Goal: Complete application form: Complete application form

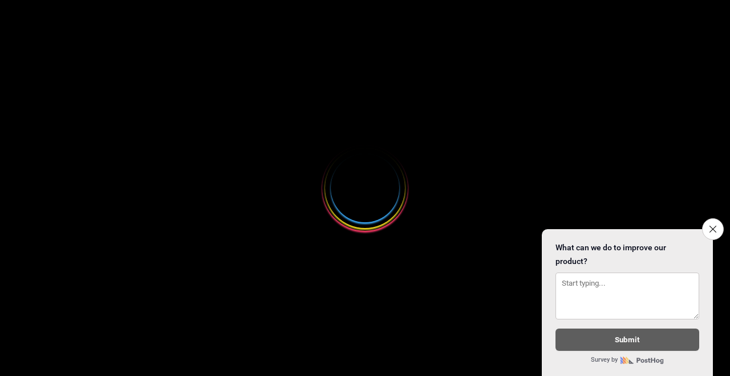
select select
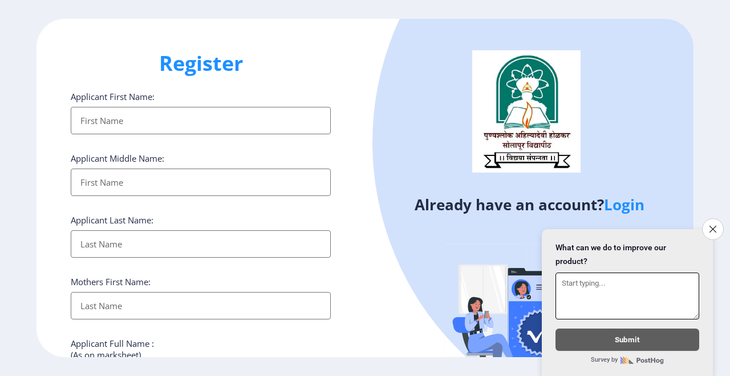
click at [712, 226] on icon "Close survey" at bounding box center [713, 228] width 7 height 7
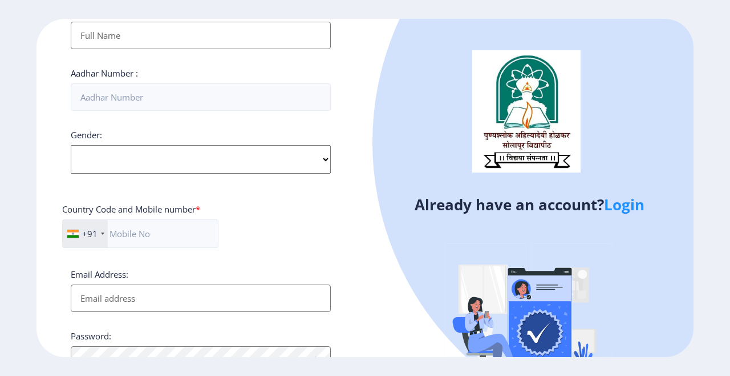
scroll to position [407, 0]
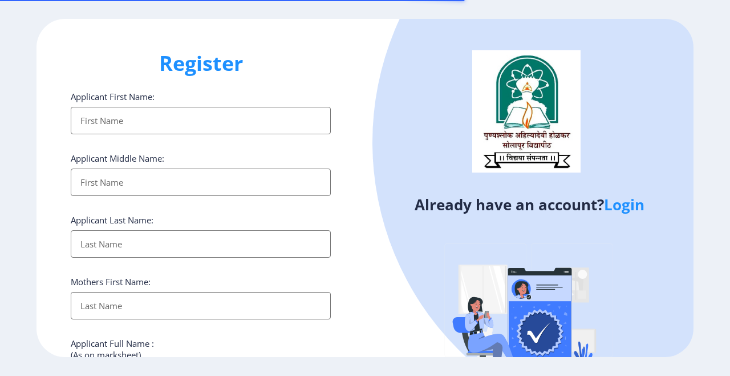
select select
click at [197, 123] on input "Applicant First Name:" at bounding box center [201, 120] width 260 height 27
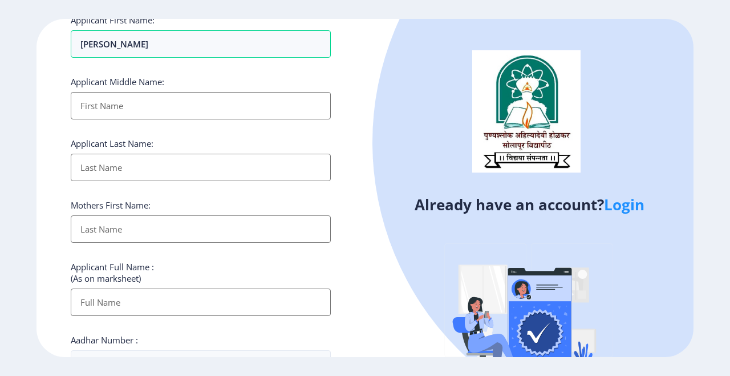
scroll to position [90, 0]
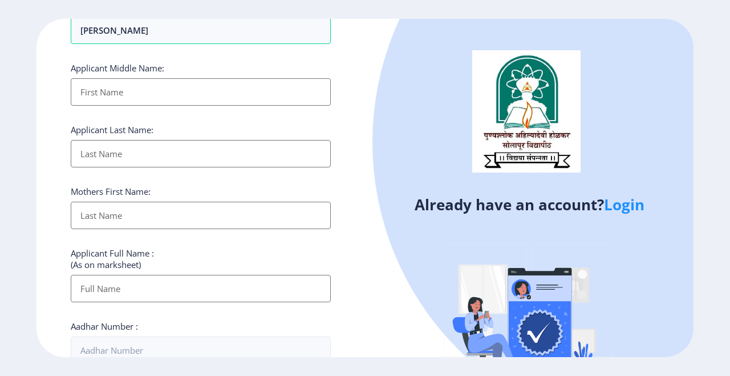
type input "MAHADEO"
click at [200, 91] on input "Applicant First Name:" at bounding box center [201, 91] width 260 height 27
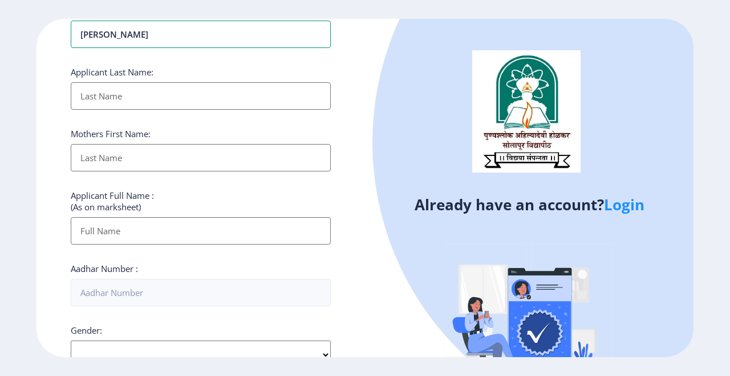
scroll to position [148, 0]
type input "SHRAVAN"
click at [221, 98] on input "Applicant First Name:" at bounding box center [201, 95] width 260 height 27
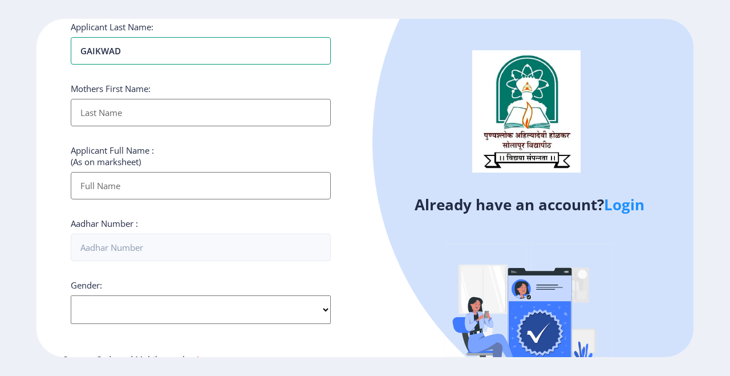
scroll to position [194, 0]
type input "GAIKWAD"
click at [235, 118] on input "Applicant First Name:" at bounding box center [201, 111] width 260 height 27
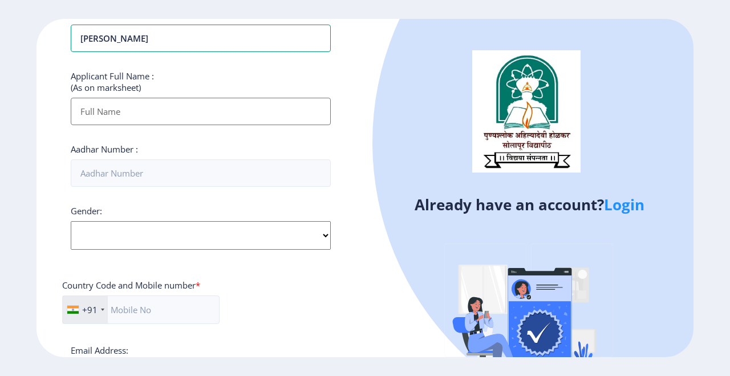
scroll to position [268, 0]
type input "[PERSON_NAME]"
click at [203, 117] on input "Applicant First Name:" at bounding box center [201, 110] width 260 height 27
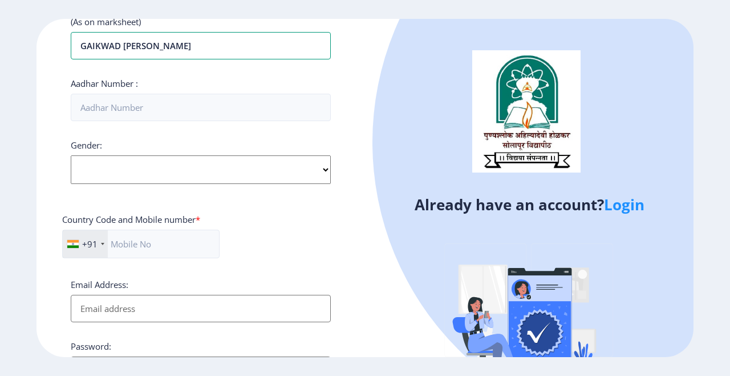
scroll to position [333, 0]
type input "GAIKWAD [PERSON_NAME]"
click at [218, 108] on input "Aadhar Number :" at bounding box center [201, 107] width 260 height 27
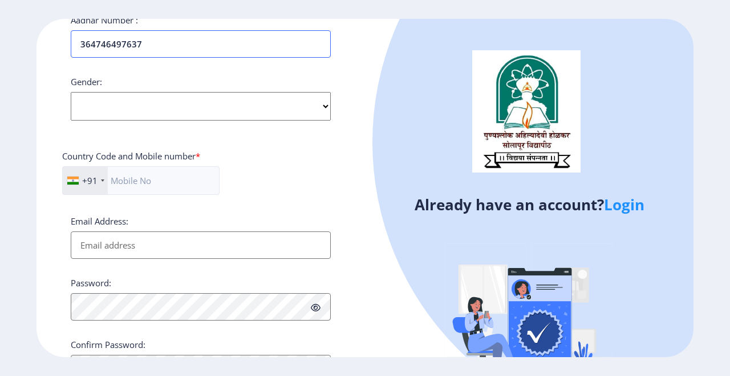
scroll to position [397, 0]
click at [100, 42] on input "364746497637" at bounding box center [201, 42] width 260 height 27
type input "364746497637"
click at [326, 105] on select "Select Gender [DEMOGRAPHIC_DATA] [DEMOGRAPHIC_DATA] Other" at bounding box center [201, 105] width 260 height 29
select select "[DEMOGRAPHIC_DATA]"
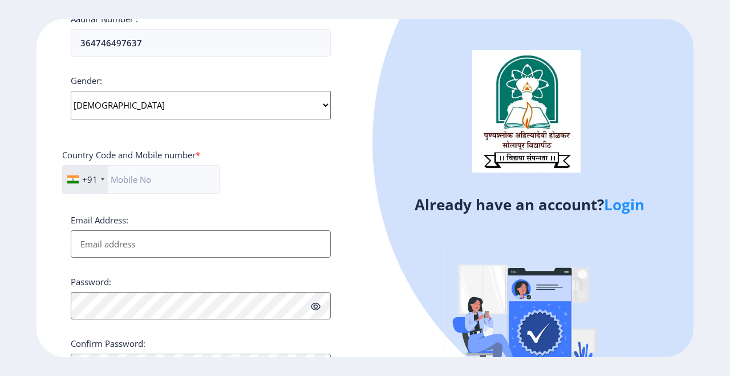
click at [71, 93] on select "Select Gender [DEMOGRAPHIC_DATA] [DEMOGRAPHIC_DATA] Other" at bounding box center [201, 105] width 260 height 29
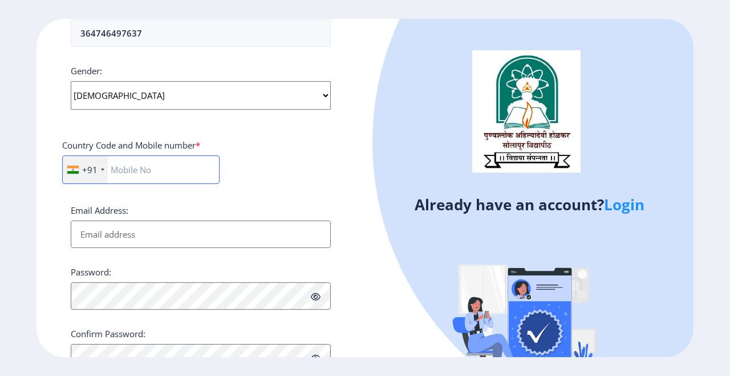
click at [181, 175] on input "text" at bounding box center [141, 169] width 158 height 29
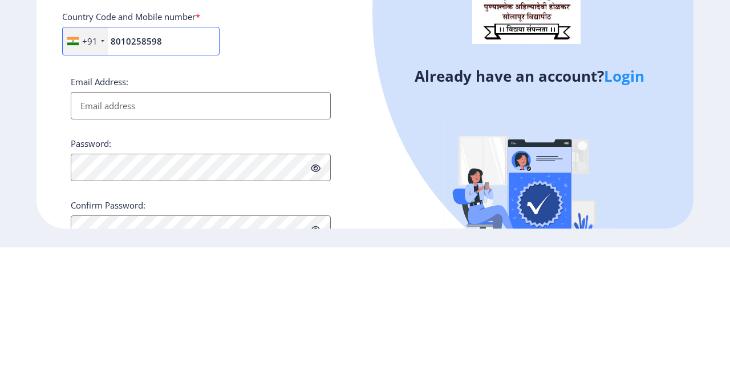
type input "8010258598"
click at [298, 235] on input "Email Address:" at bounding box center [201, 233] width 260 height 27
type input "A"
click at [184, 239] on input "AT-WANGI POST -WADALATA" at bounding box center [201, 233] width 260 height 27
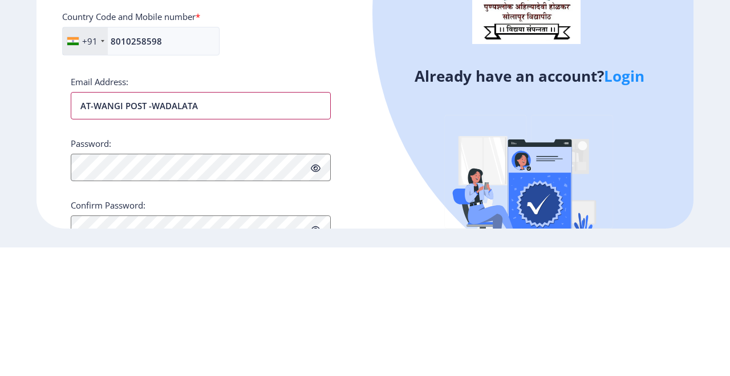
click at [185, 239] on input "AT-WANGI POST -WADALATA" at bounding box center [201, 233] width 260 height 27
click at [126, 233] on input "AT-WANGI POST -WADALA, TA" at bounding box center [201, 233] width 260 height 27
click at [218, 235] on input "AT-WANGI, POST -WADALA, TA" at bounding box center [201, 233] width 260 height 27
click at [283, 239] on input "AT-WANGI, POST -WADALA, TAL- NORTH SOLAPUR, DIST -SOLAPUR" at bounding box center [201, 233] width 260 height 27
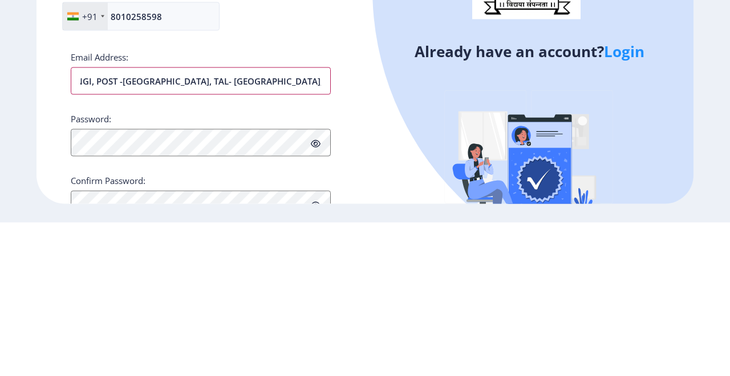
click at [294, 235] on input "AT-WANGI, POST -WADALA, TAL- NORTH SOLAPUR, DIST - SOLAPUR" at bounding box center [201, 233] width 260 height 27
click at [292, 233] on input "AT-WANGI, POST -WADALA, TAL- NORTH SOLAPUR, DIST - SOLAPUR 413222" at bounding box center [201, 233] width 260 height 27
click at [307, 238] on input "AT-WANGI, POST -WADALA, TAL- NORTH SOLAPUR, DIST - SOLAPUR PIN- 413222" at bounding box center [201, 233] width 260 height 27
click at [286, 241] on input "AT-WANGI, POST -WADALA, TAL- NORTH SOLAPUR, DIST - SOLAPUR PIN - 413222" at bounding box center [201, 233] width 260 height 27
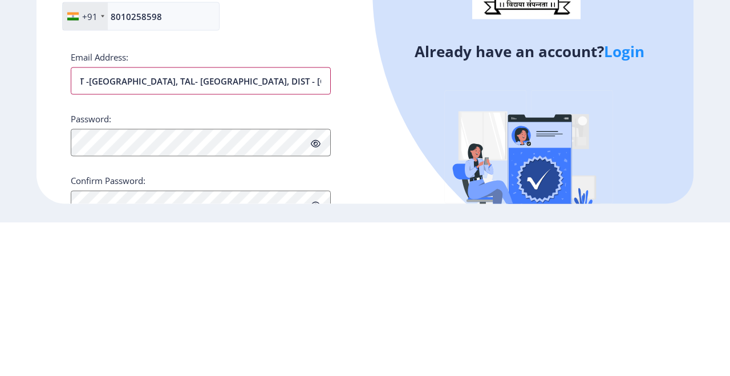
click at [289, 234] on input "AT-WANGI, POST -WADALA, TAL- NORTH SOLAPUR, DIST - SOLAPUR PIN - 413222" at bounding box center [201, 233] width 260 height 27
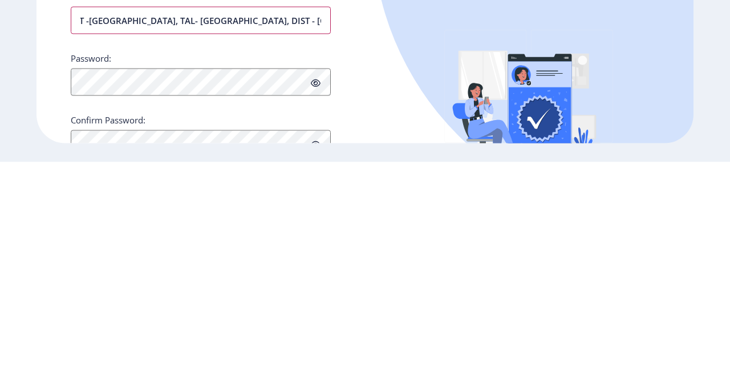
scroll to position [31, 0]
type input "AT-WANGI, POST -WADALA, TAL- NORTH SOLAPUR, DIST - SOLAPUR, PIN - 413222"
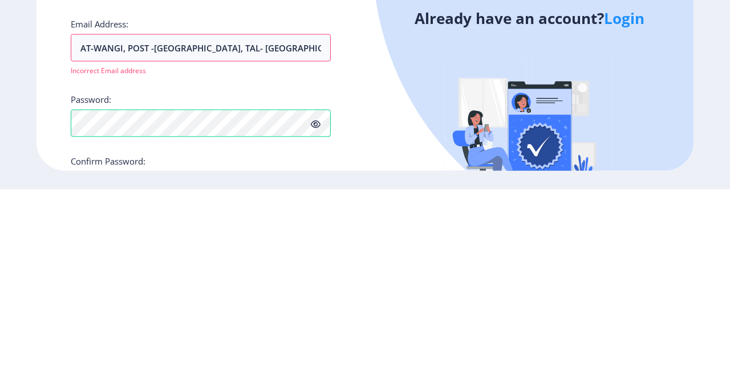
click at [317, 306] on icon at bounding box center [316, 310] width 10 height 9
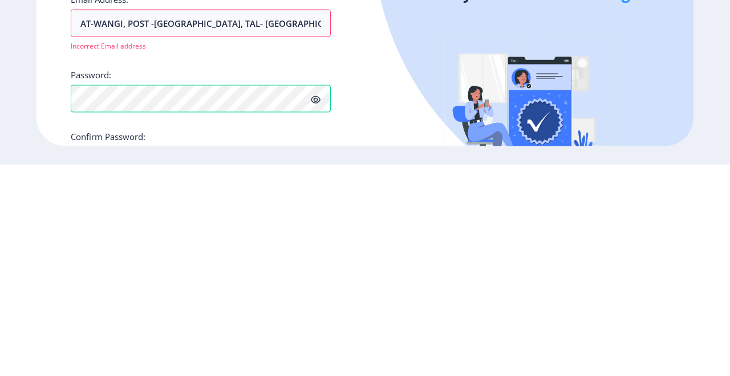
scroll to position [434, 0]
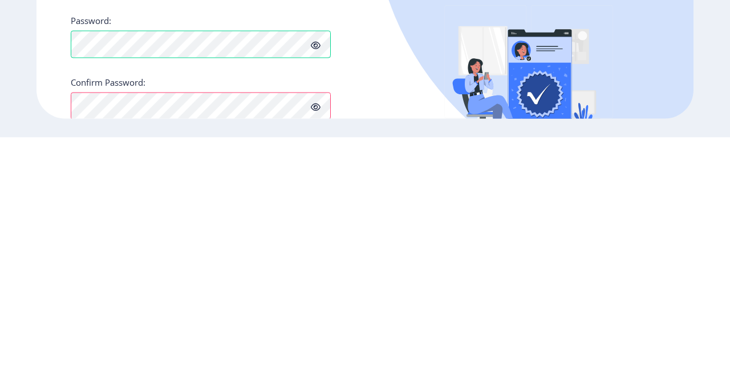
click at [95, 375] on button "Proceed" at bounding box center [93, 382] width 44 height 13
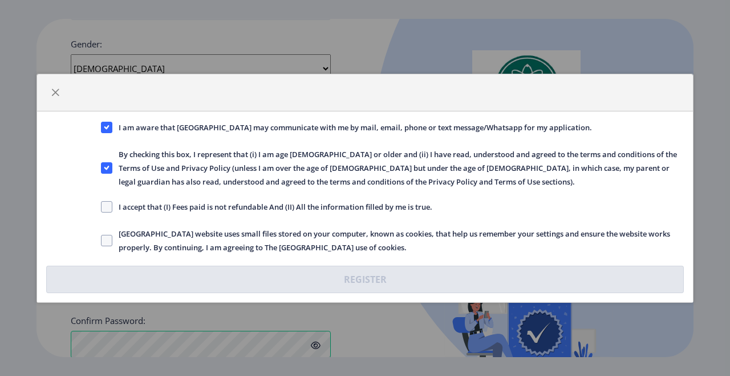
click at [110, 209] on span at bounding box center [106, 206] width 11 height 11
click at [102, 207] on input "I accept that (I) Fees paid is not refundable And (II) All the information fill…" at bounding box center [101, 206] width 1 height 1
checkbox input "true"
click at [104, 237] on span at bounding box center [106, 240] width 11 height 11
click at [102, 240] on input "[GEOGRAPHIC_DATA] website uses small files stored on your computer, known as co…" at bounding box center [101, 240] width 1 height 1
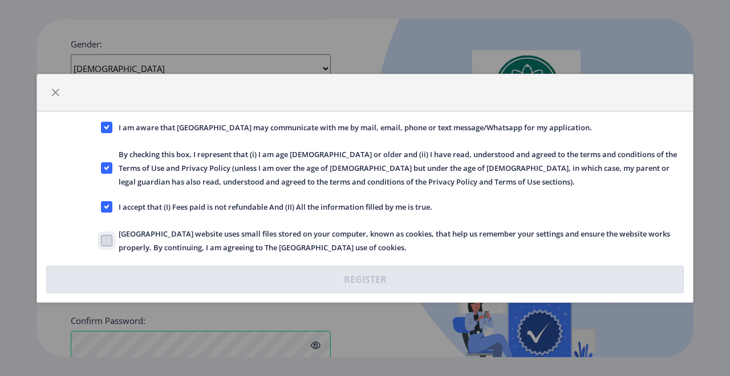
checkbox input "true"
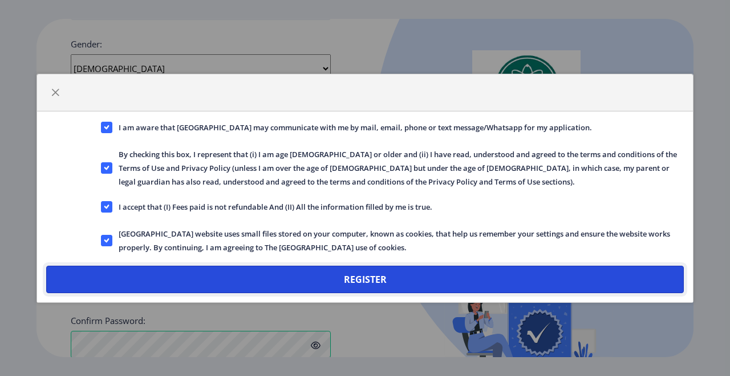
click at [384, 281] on button "Register" at bounding box center [365, 278] width 638 height 27
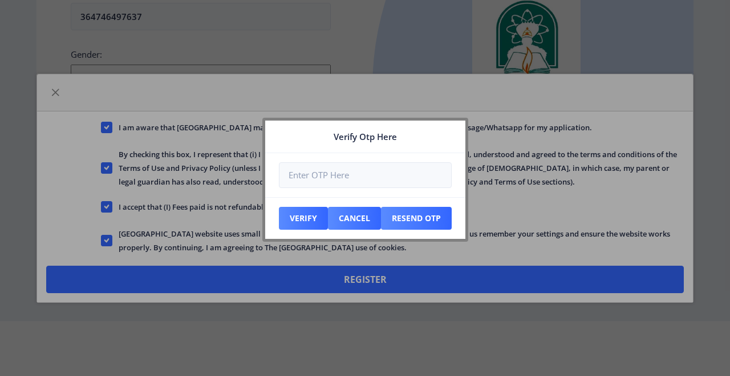
scroll to position [499, 0]
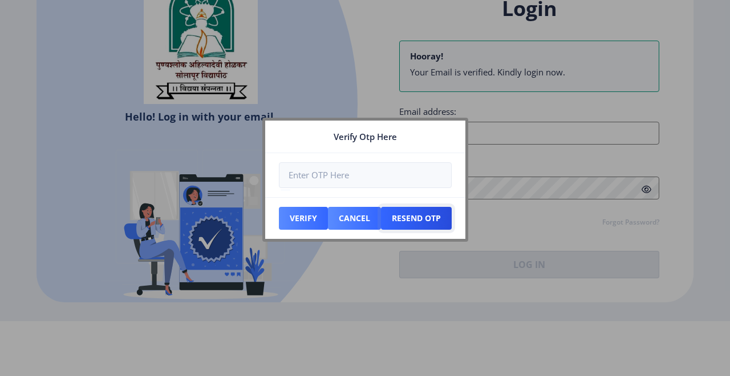
click at [419, 215] on button "Resend Otp" at bounding box center [416, 218] width 71 height 23
click at [424, 216] on button "Resend Otp" at bounding box center [416, 218] width 71 height 23
click at [353, 220] on button "Cancel" at bounding box center [354, 218] width 53 height 23
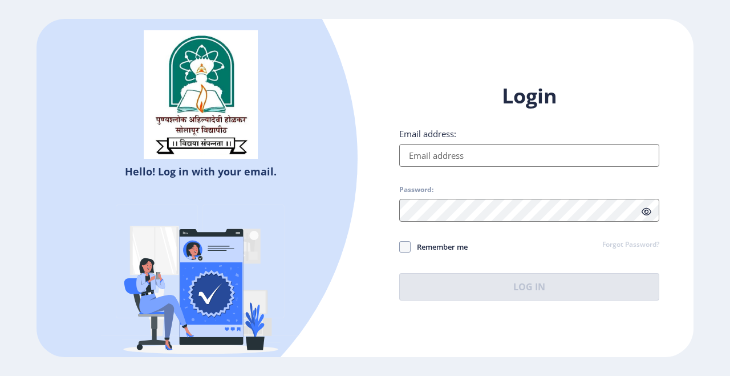
click at [501, 167] on input "Email address:" at bounding box center [529, 155] width 260 height 23
click at [524, 167] on input "Email address:" at bounding box center [529, 155] width 260 height 23
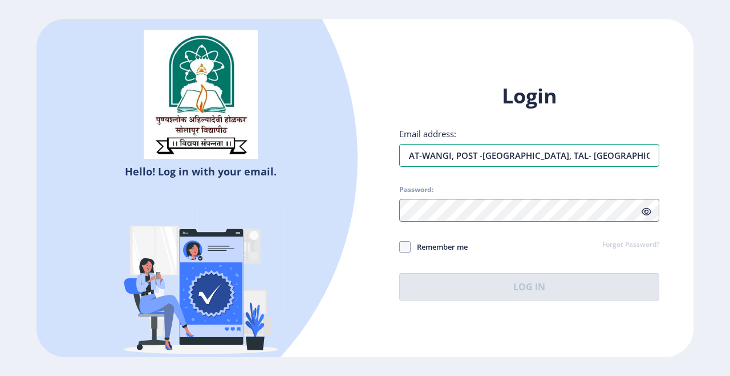
click at [621, 167] on input "AT-WANGI, POST -WADALA, TAL- NORTH SOLAPUR, DIST - SOLAPUR, PIN - 413222" at bounding box center [529, 155] width 260 height 23
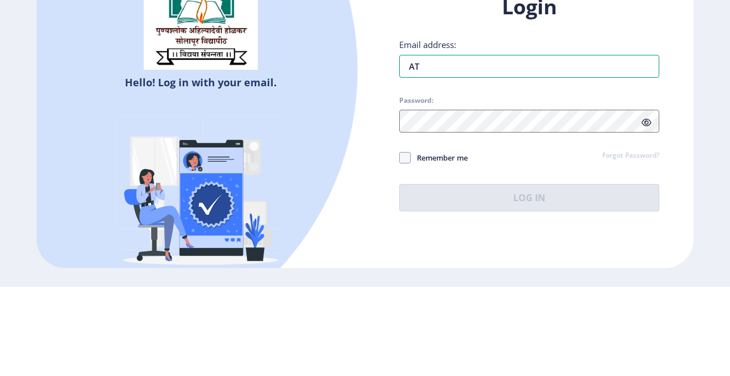
type input "A"
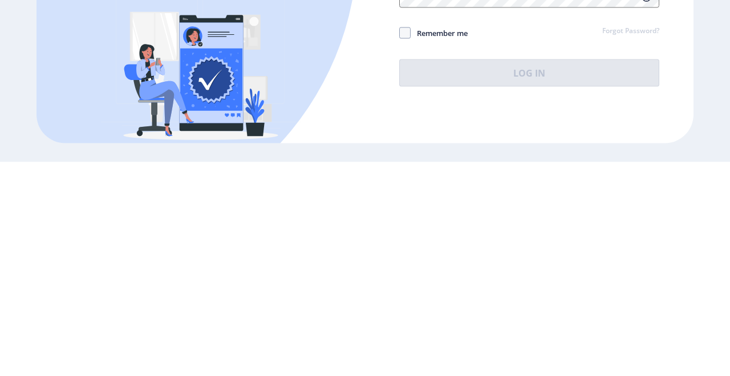
scroll to position [55, 0]
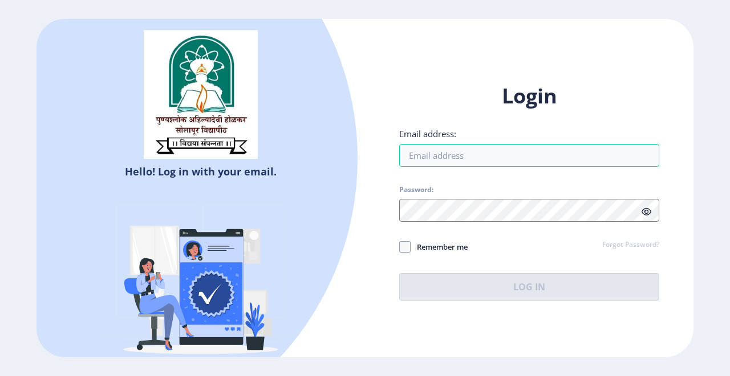
select select
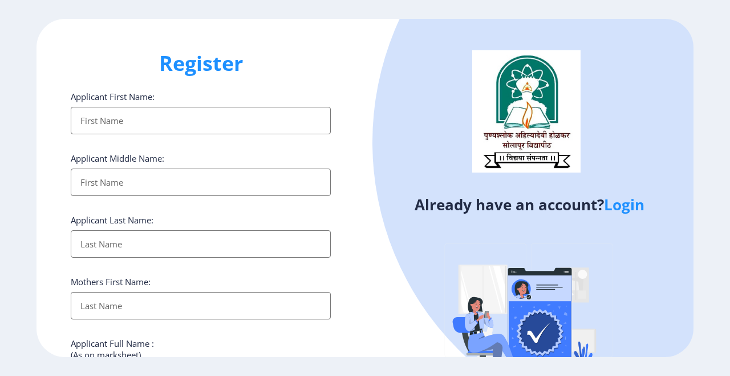
click at [285, 123] on input "Applicant First Name:" at bounding box center [201, 120] width 260 height 27
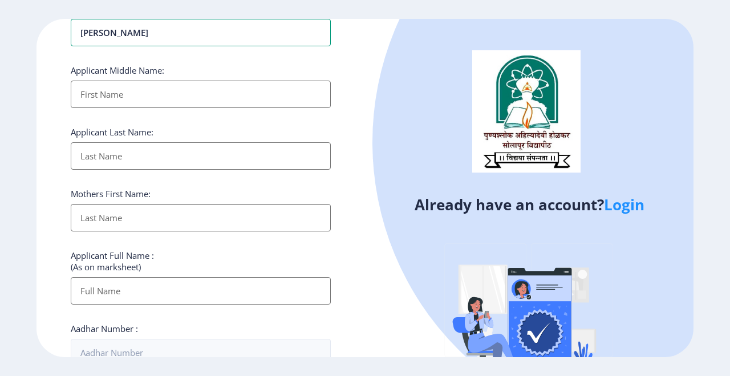
scroll to position [91, 0]
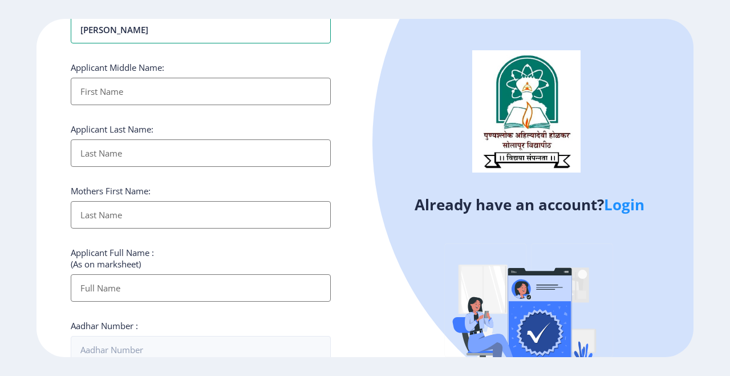
type input "[PERSON_NAME]"
click at [275, 96] on input "Applicant First Name:" at bounding box center [201, 91] width 260 height 27
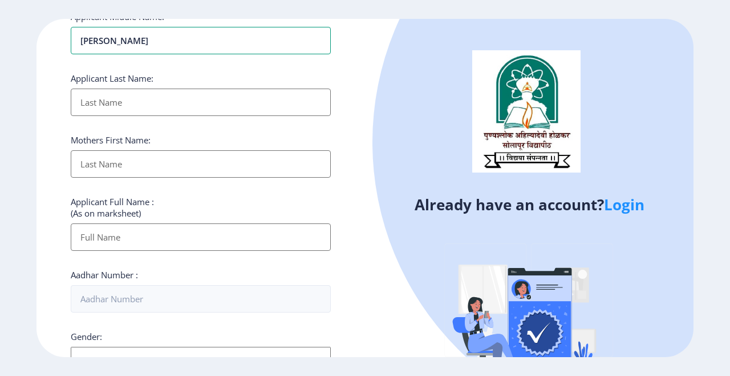
scroll to position [168, 0]
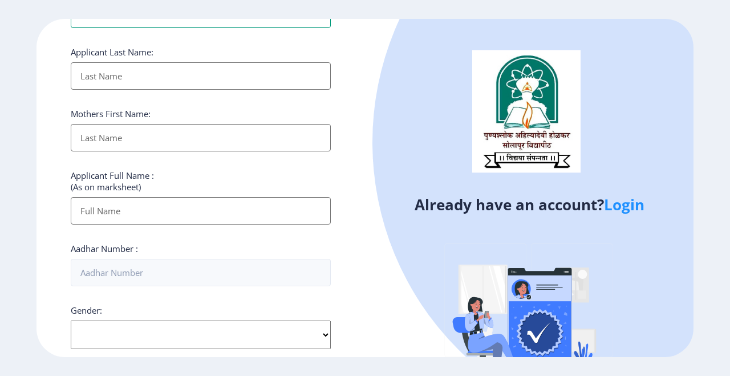
type input "[PERSON_NAME]"
click at [265, 71] on input "Applicant First Name:" at bounding box center [201, 75] width 260 height 27
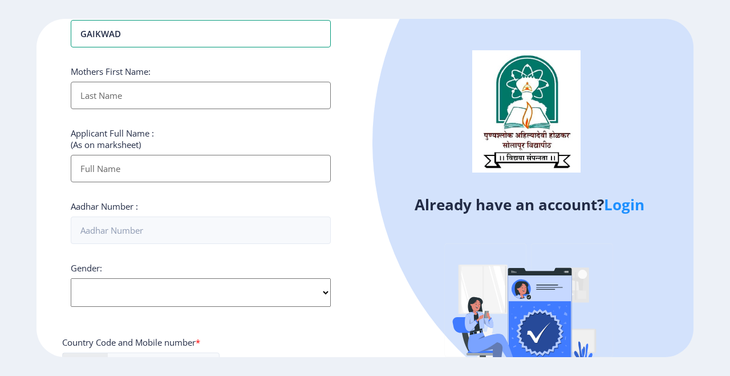
scroll to position [220, 0]
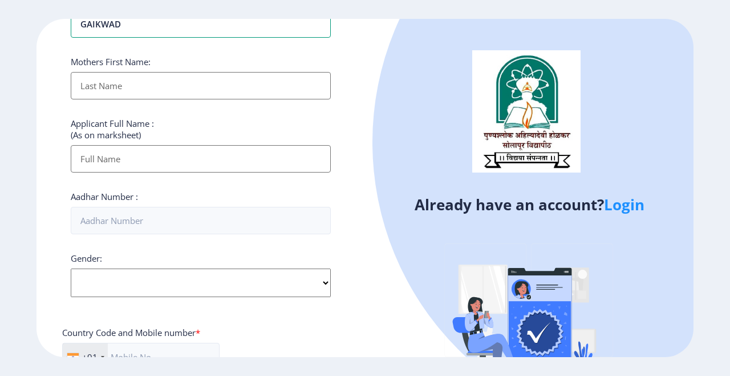
type input "GAIKWAD"
click at [250, 93] on input "Applicant First Name:" at bounding box center [201, 85] width 260 height 27
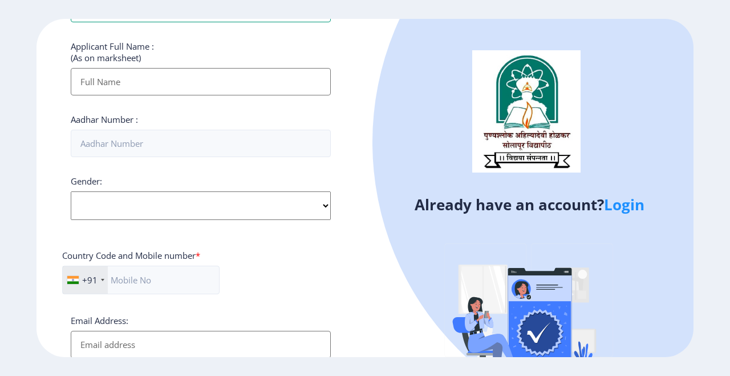
scroll to position [298, 0]
type input "[PERSON_NAME]"
click at [248, 87] on input "Applicant First Name:" at bounding box center [201, 80] width 260 height 27
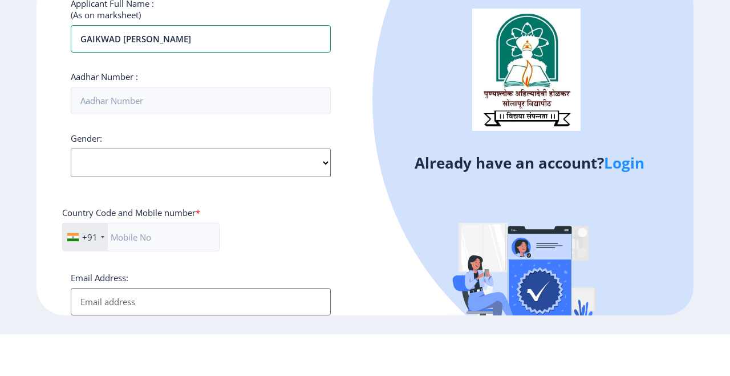
type input "GAIKWAD [PERSON_NAME]"
click at [296, 148] on input "Aadhar Number :" at bounding box center [201, 141] width 260 height 27
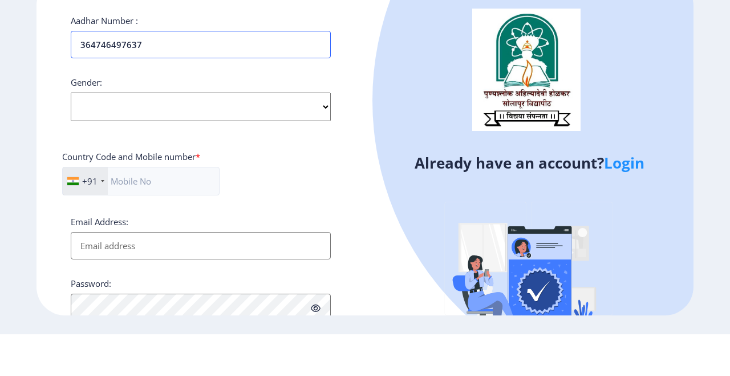
scroll to position [353, 0]
type input "364746497637"
click at [318, 153] on select "Select Gender [DEMOGRAPHIC_DATA] [DEMOGRAPHIC_DATA] Other" at bounding box center [201, 149] width 260 height 29
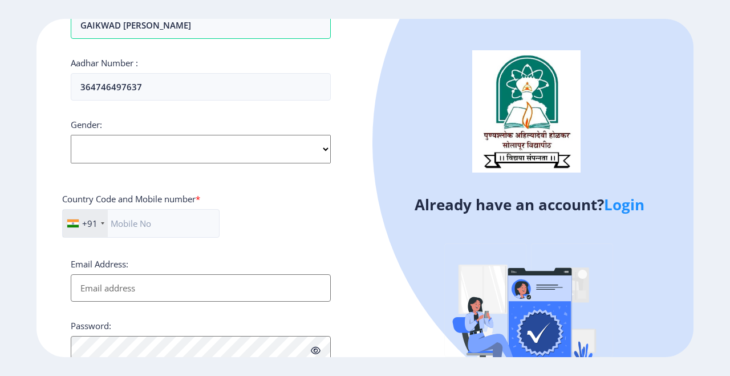
select select "[DEMOGRAPHIC_DATA]"
click at [71, 137] on select "Select Gender [DEMOGRAPHIC_DATA] [DEMOGRAPHIC_DATA] Other" at bounding box center [201, 149] width 260 height 29
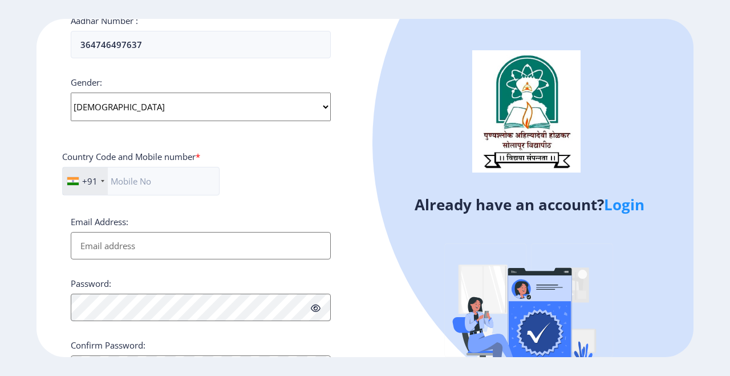
scroll to position [407, 0]
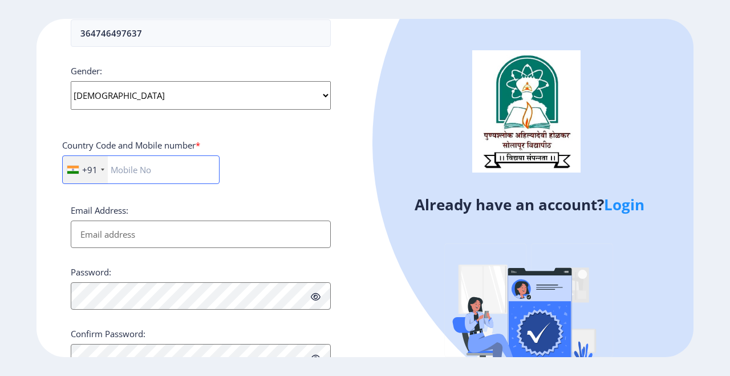
click at [179, 168] on input "text" at bounding box center [141, 169] width 158 height 29
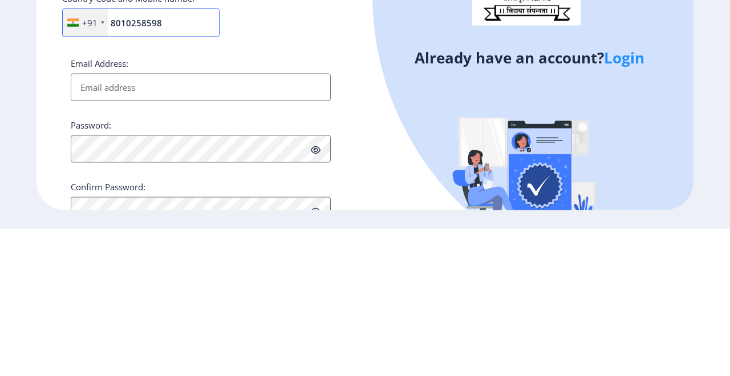
type input "8010258598"
click at [270, 240] on input "Email Address:" at bounding box center [201, 233] width 260 height 27
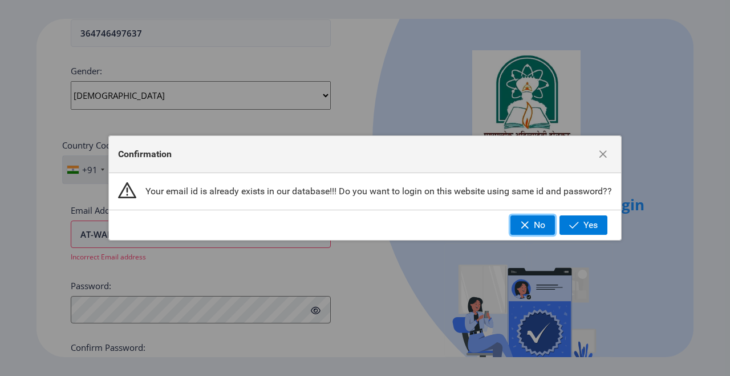
click at [520, 224] on span "button" at bounding box center [524, 224] width 9 height 9
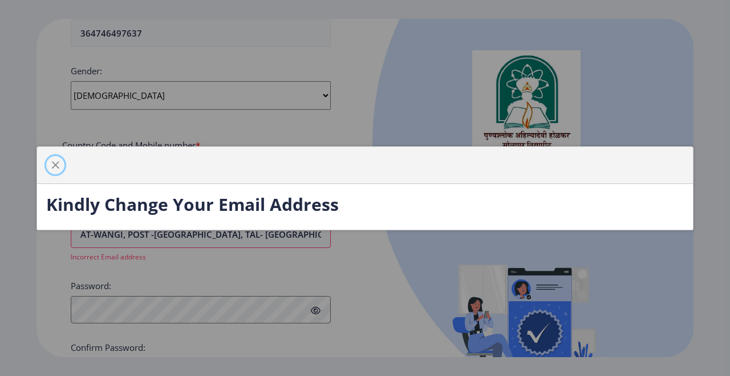
click at [62, 162] on button "button" at bounding box center [55, 165] width 18 height 18
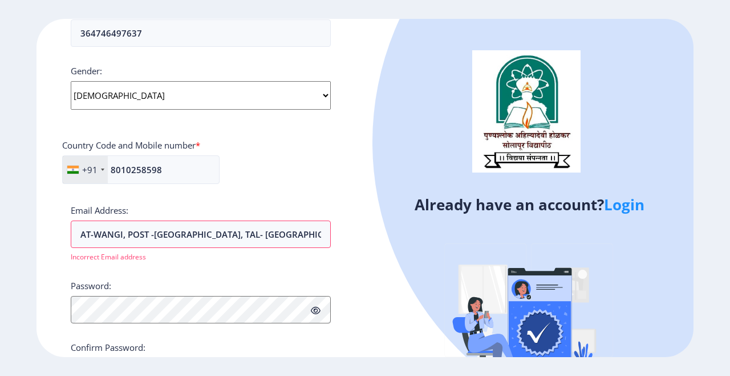
scroll to position [421, 0]
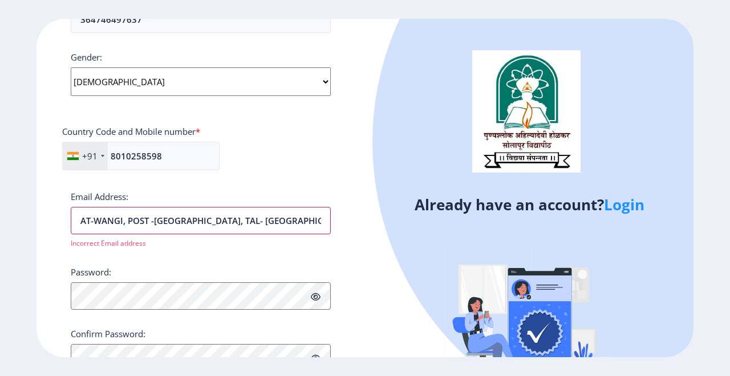
click at [289, 229] on input "AT-WANGI, POST -WADALA, TAL- NORTH SOLAPUR, DIST - SOLAPUR, PIN - 413222" at bounding box center [201, 220] width 260 height 27
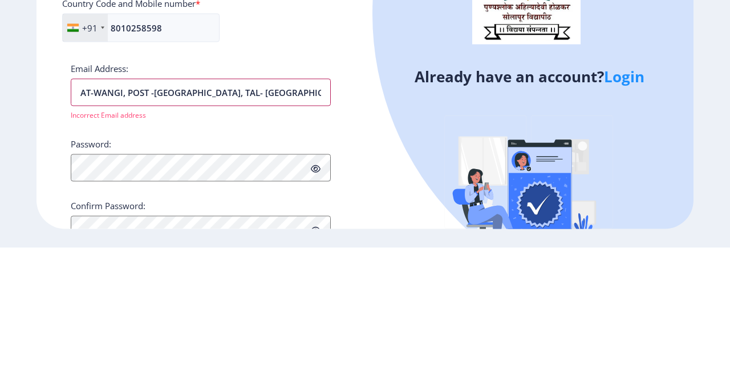
click at [313, 228] on input "AT-WANGI, POST -WADALA, TAL- NORTH SOLAPUR, DIST - SOLAPUR, PIN - 413222" at bounding box center [201, 220] width 260 height 27
type input "A"
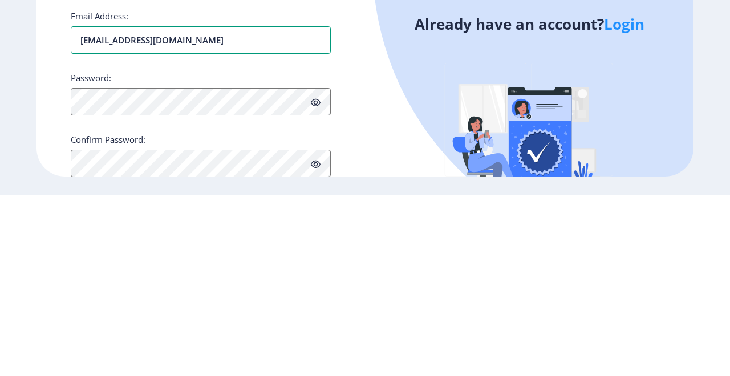
scroll to position [407, 0]
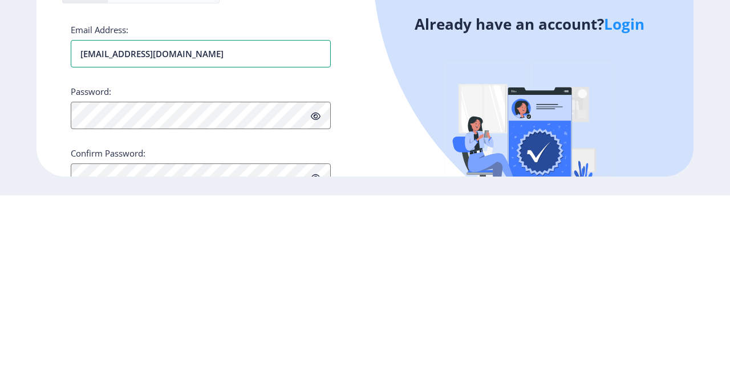
type input "[EMAIL_ADDRESS][DOMAIN_NAME]"
click at [314, 290] on span at bounding box center [316, 295] width 10 height 11
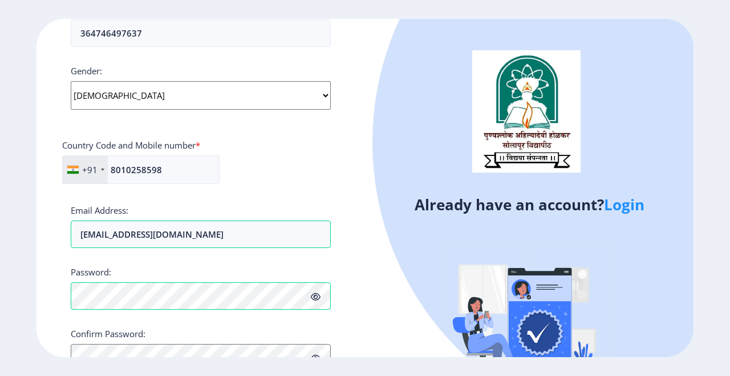
scroll to position [421, 0]
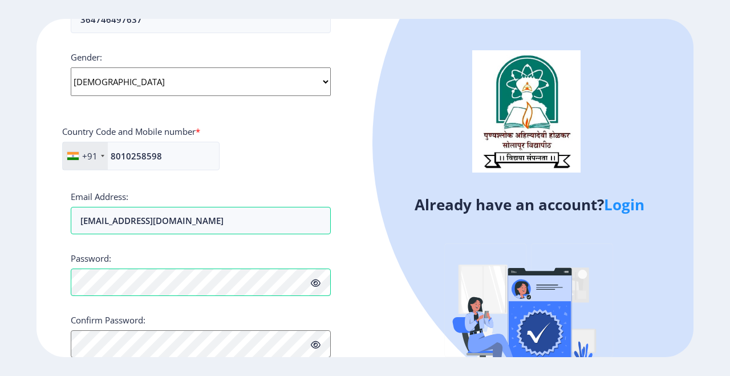
click at [318, 340] on icon at bounding box center [316, 344] width 10 height 9
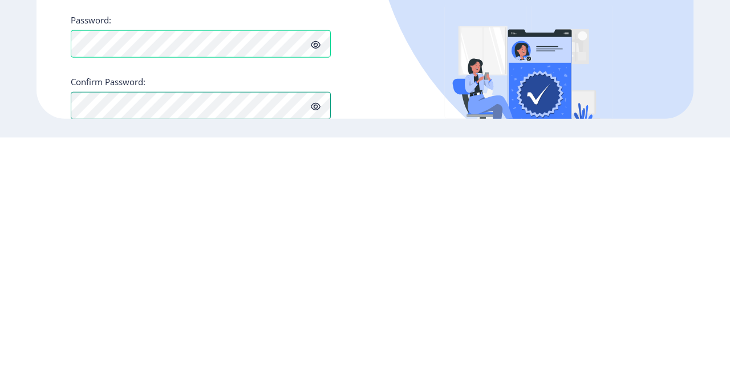
scroll to position [55, 0]
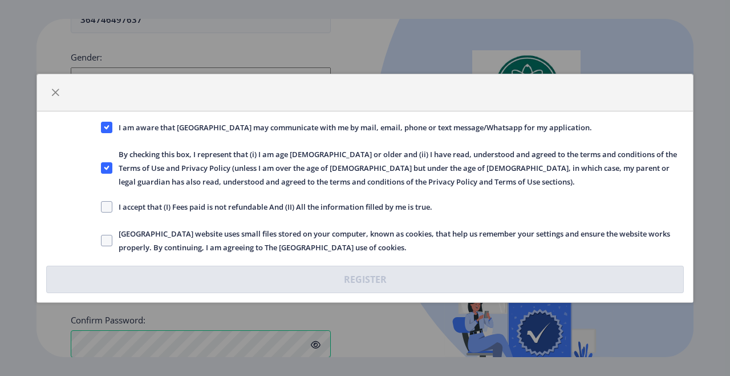
click at [111, 204] on span at bounding box center [106, 206] width 11 height 11
click at [102, 206] on input "I accept that (I) Fees paid is not refundable And (II) All the information fill…" at bounding box center [101, 206] width 1 height 1
checkbox input "true"
click at [108, 244] on span at bounding box center [106, 240] width 11 height 11
click at [102, 240] on input "[GEOGRAPHIC_DATA] website uses small files stored on your computer, known as co…" at bounding box center [101, 240] width 1 height 1
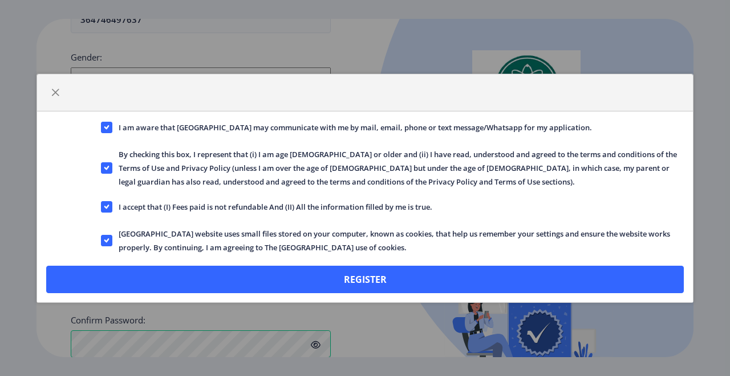
click at [110, 235] on span at bounding box center [106, 240] width 11 height 11
click at [102, 240] on input "[GEOGRAPHIC_DATA] website uses small files stored on your computer, known as co…" at bounding box center [101, 240] width 1 height 1
checkbox input "false"
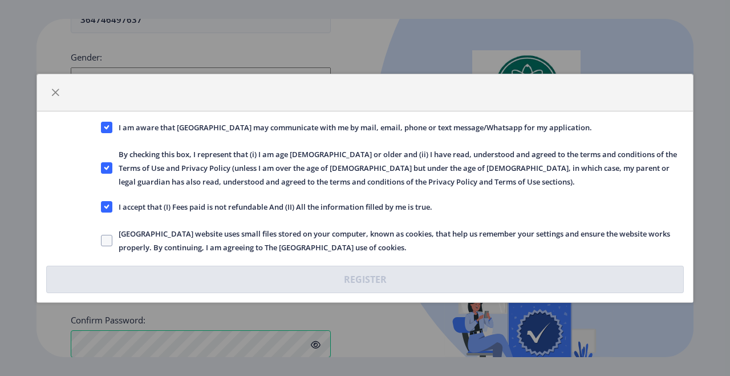
click at [107, 206] on use at bounding box center [106, 206] width 5 height 4
click at [102, 206] on input "I accept that (I) Fees paid is not refundable And (II) All the information fill…" at bounding box center [101, 206] width 1 height 1
checkbox input "false"
click at [58, 87] on button "button" at bounding box center [55, 92] width 18 height 18
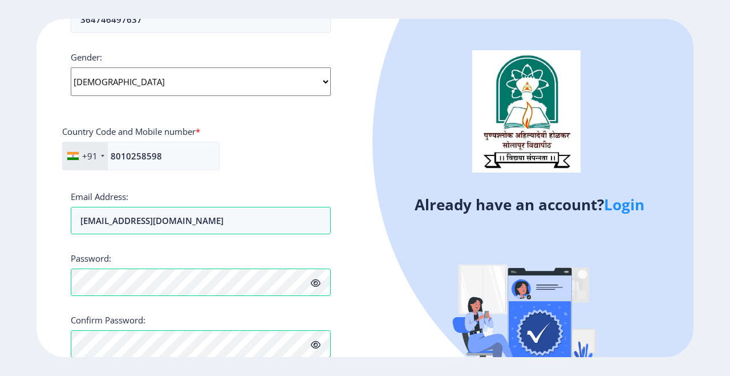
scroll to position [0, 0]
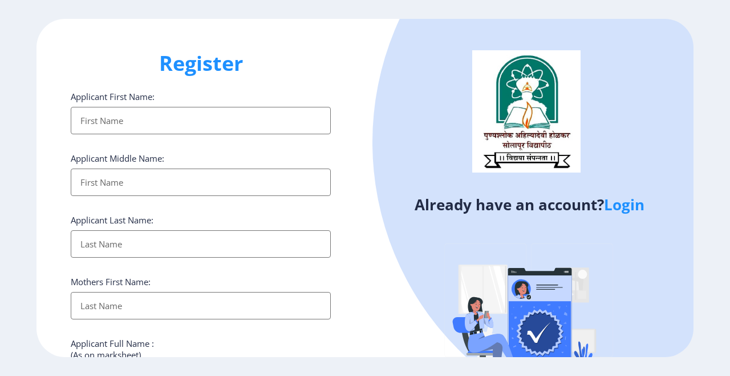
select select
click at [196, 130] on input "Applicant First Name:" at bounding box center [201, 120] width 260 height 27
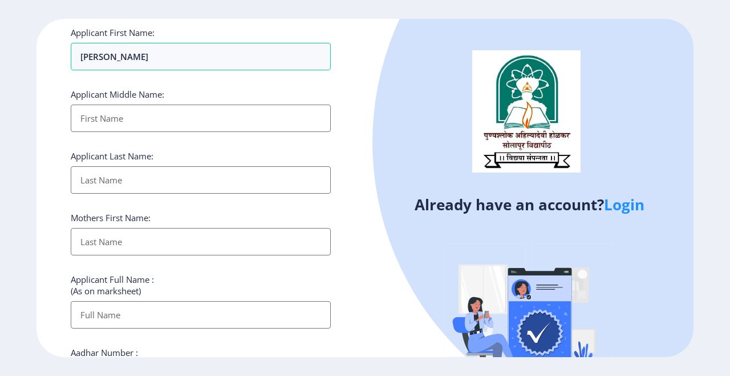
scroll to position [73, 0]
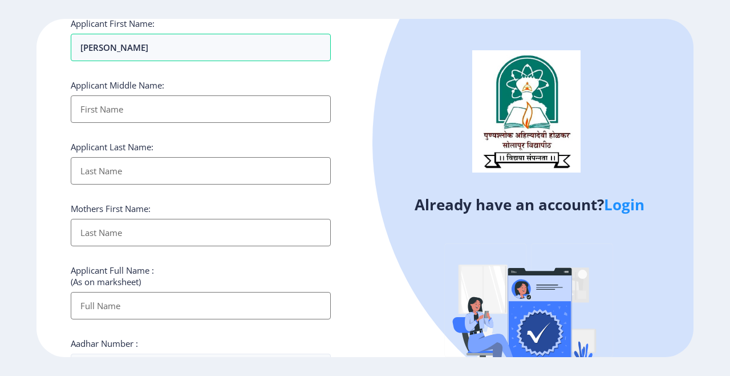
type input "[PERSON_NAME]"
click at [246, 107] on input "Applicant First Name:" at bounding box center [201, 108] width 260 height 27
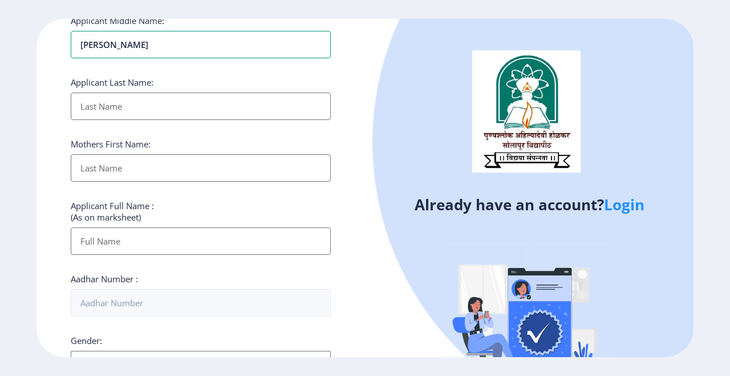
scroll to position [141, 0]
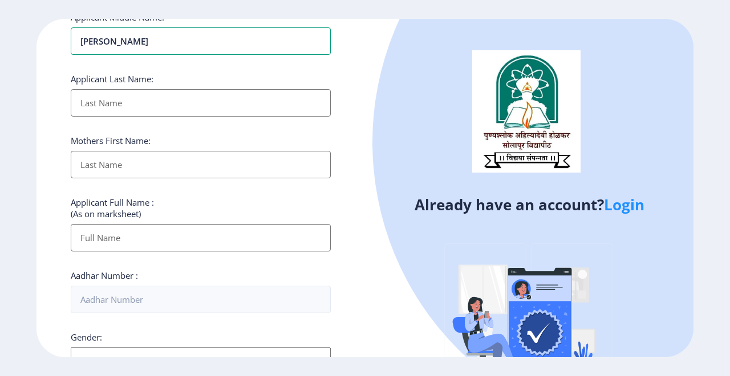
type input "[PERSON_NAME]"
click at [242, 111] on input "Applicant First Name:" at bounding box center [201, 102] width 260 height 27
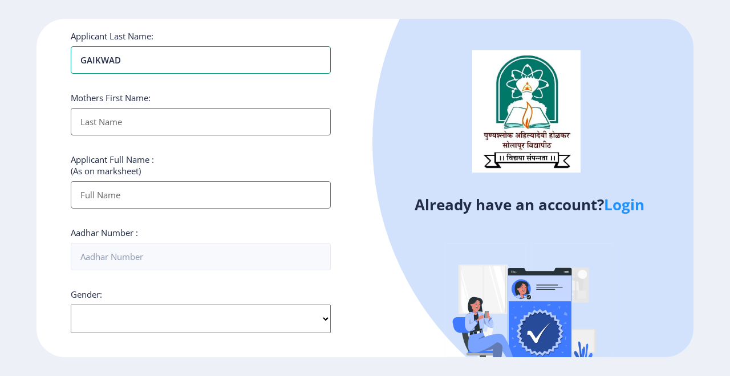
scroll to position [183, 0]
type input "GAIKWAD"
click at [224, 130] on input "Applicant First Name:" at bounding box center [201, 121] width 260 height 27
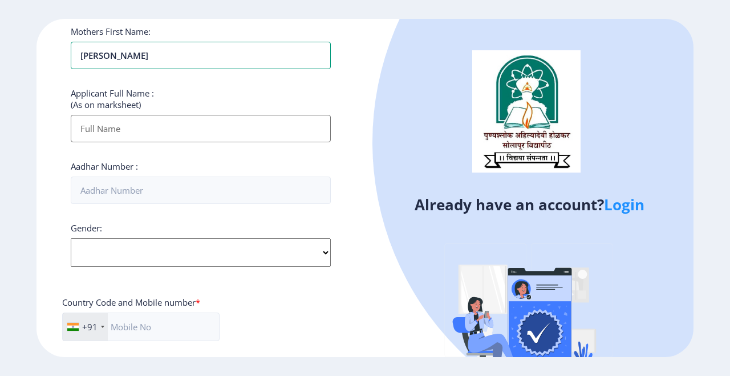
scroll to position [253, 0]
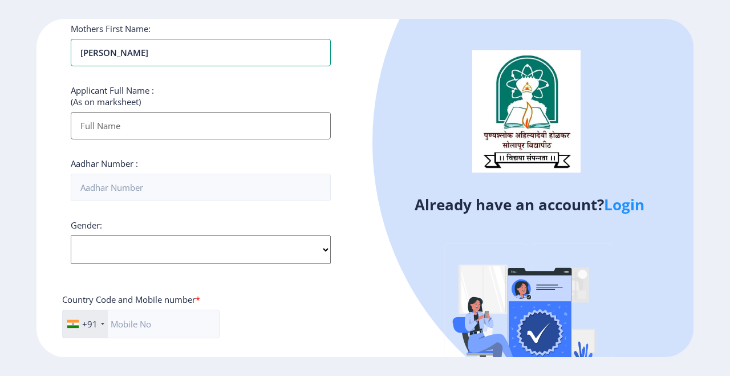
type input "[PERSON_NAME]"
click at [241, 132] on input "Applicant First Name:" at bounding box center [201, 125] width 260 height 27
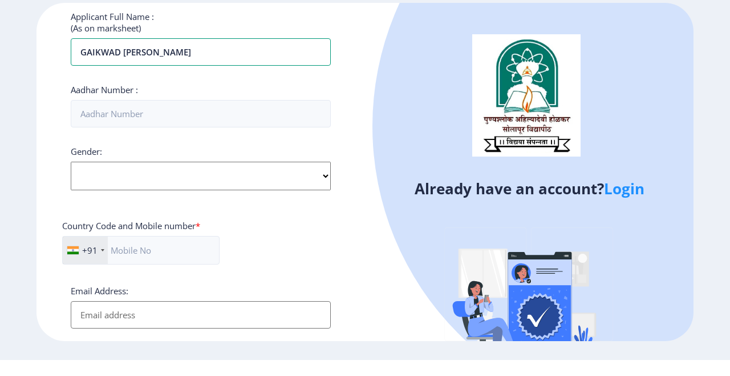
scroll to position [309, 0]
type input "GAIKWAD [PERSON_NAME]"
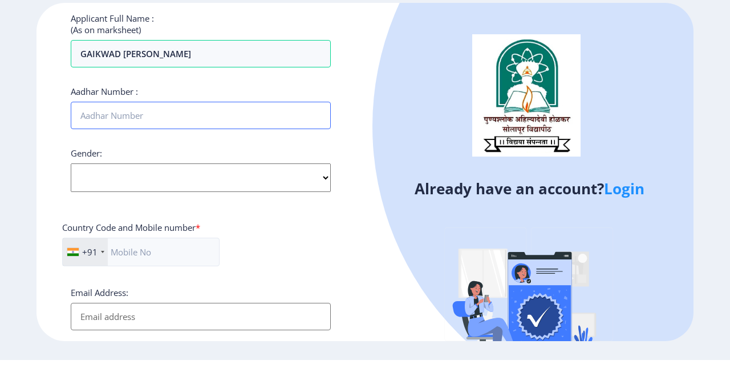
click at [265, 137] on input "Aadhar Number :" at bounding box center [201, 131] width 260 height 27
type input "364746497637"
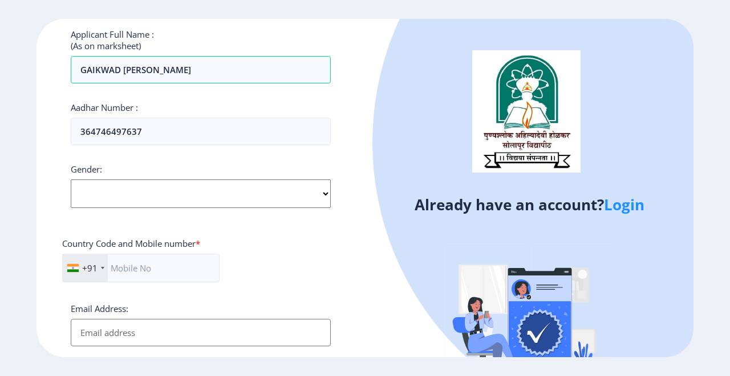
click at [32, 173] on ngx-register "Register Applicant First Name: [PERSON_NAME] Applicant Middle Name: [PERSON_NAM…" at bounding box center [365, 188] width 730 height 338
click at [213, 202] on select "Select Gender [DEMOGRAPHIC_DATA] [DEMOGRAPHIC_DATA] Other" at bounding box center [201, 193] width 260 height 29
select select "[DEMOGRAPHIC_DATA]"
click at [71, 181] on select "Select Gender [DEMOGRAPHIC_DATA] [DEMOGRAPHIC_DATA] Other" at bounding box center [201, 193] width 260 height 29
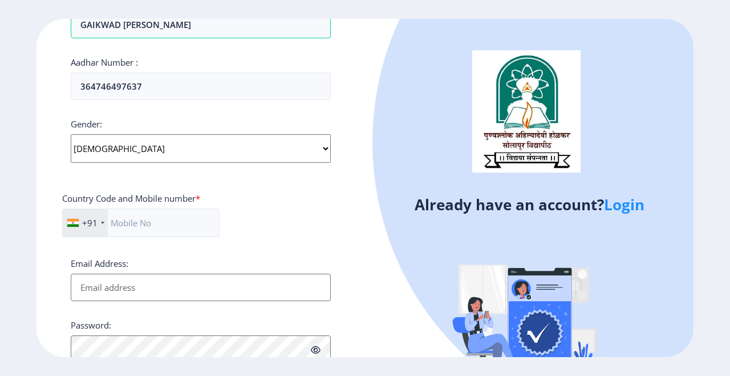
scroll to position [354, 0]
click at [309, 211] on div "+91 [GEOGRAPHIC_DATA] ([GEOGRAPHIC_DATA]) +91 [GEOGRAPHIC_DATA] (‫[GEOGRAPHIC_D…" at bounding box center [200, 227] width 277 height 38
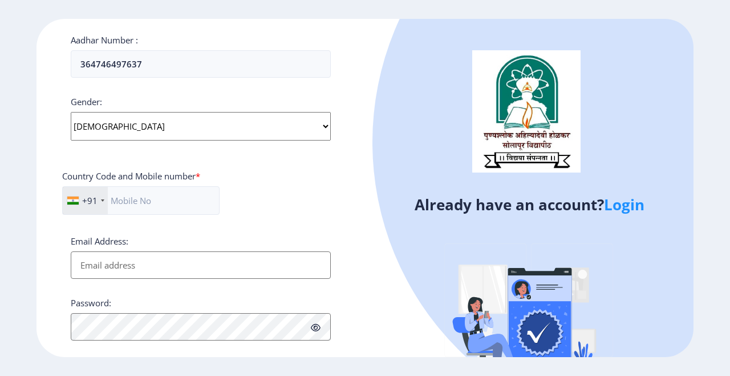
scroll to position [376, 0]
click at [195, 201] on input "text" at bounding box center [141, 200] width 158 height 29
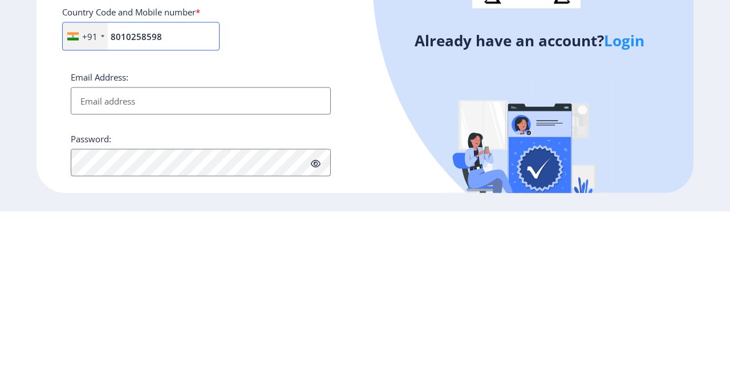
type input "8010258598"
click at [286, 279] on input "Email Address:" at bounding box center [201, 264] width 260 height 27
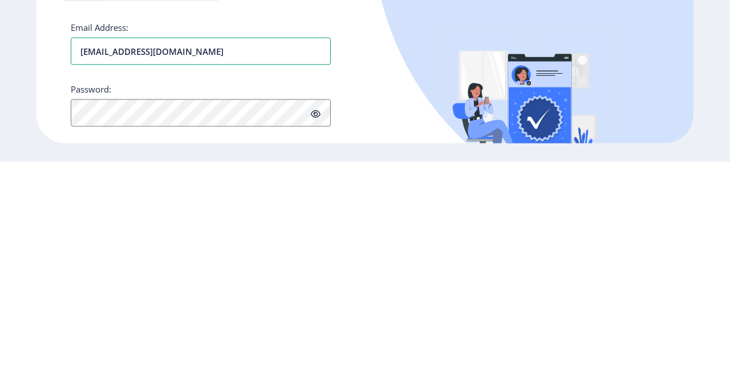
type input "[EMAIL_ADDRESS][DOMAIN_NAME]"
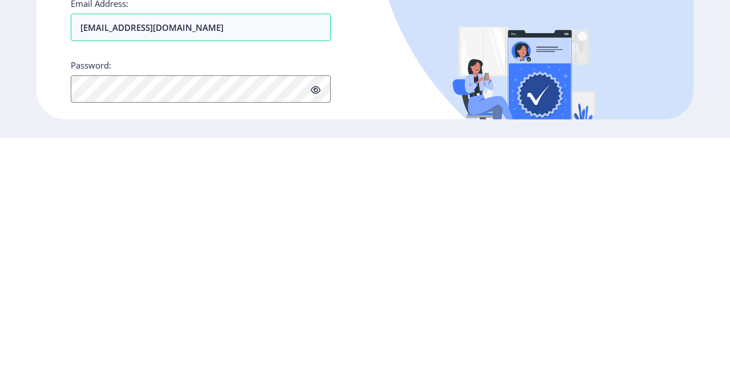
scroll to position [22, 0]
click at [316, 321] on span at bounding box center [316, 326] width 10 height 11
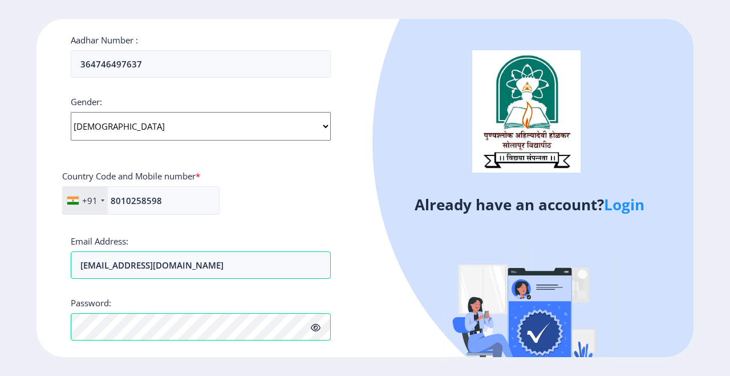
scroll to position [421, 0]
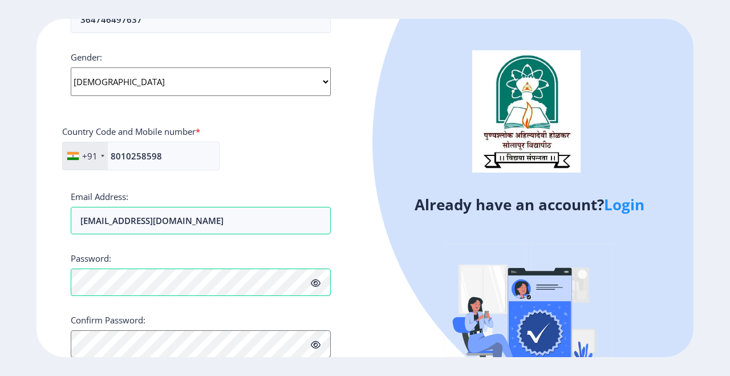
click at [315, 279] on icon at bounding box center [316, 283] width 10 height 9
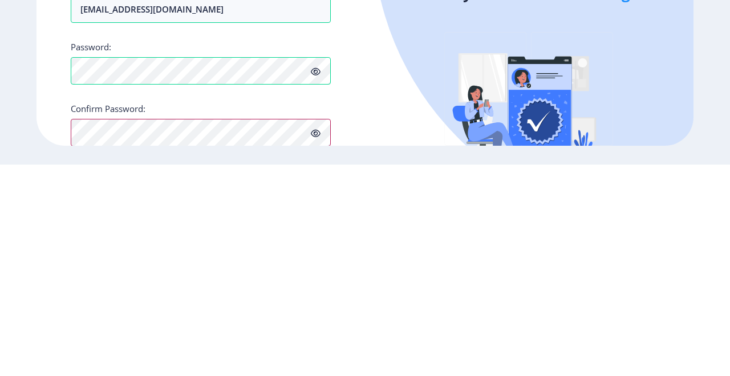
scroll to position [420, 0]
click at [91, 375] on button "Proceed" at bounding box center [93, 382] width 44 height 13
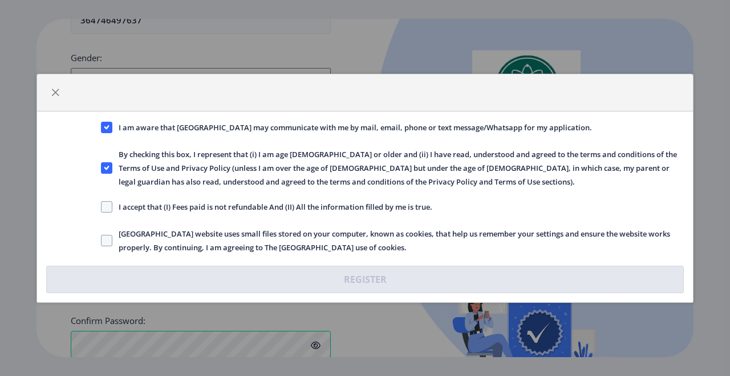
click at [108, 211] on span at bounding box center [106, 206] width 11 height 11
click at [102, 207] on input "I accept that (I) Fees paid is not refundable And (II) All the information fill…" at bounding box center [101, 206] width 1 height 1
checkbox input "true"
click at [101, 237] on span at bounding box center [106, 240] width 11 height 11
click at [101, 240] on input "[GEOGRAPHIC_DATA] website uses small files stored on your computer, known as co…" at bounding box center [101, 240] width 1 height 1
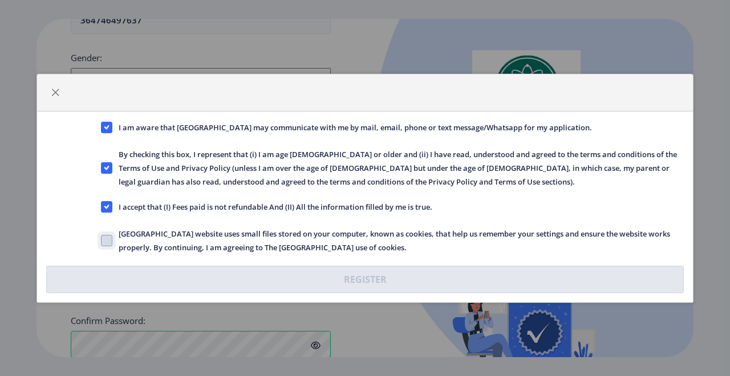
checkbox input "true"
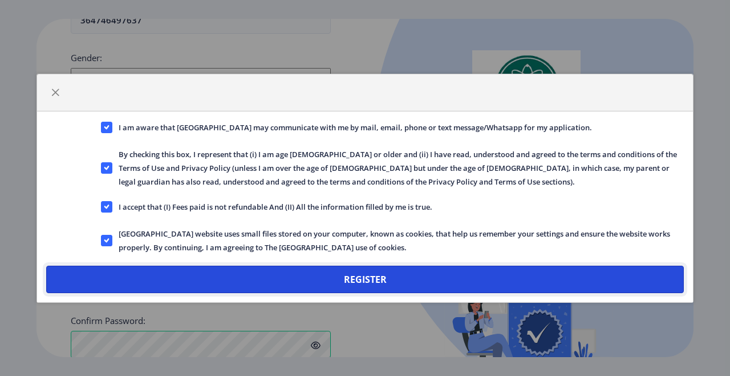
click at [390, 290] on button "Register" at bounding box center [365, 278] width 638 height 27
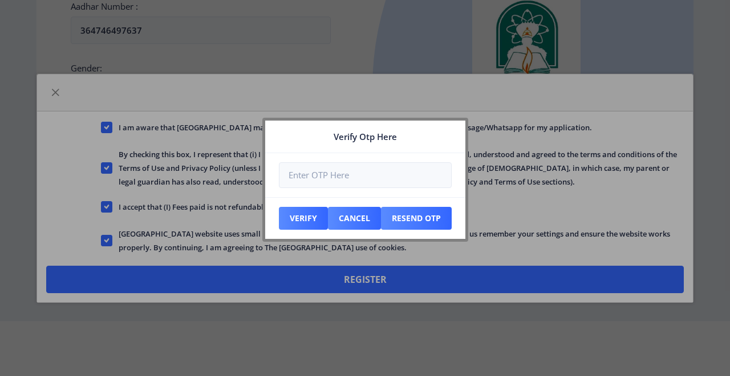
scroll to position [485, 0]
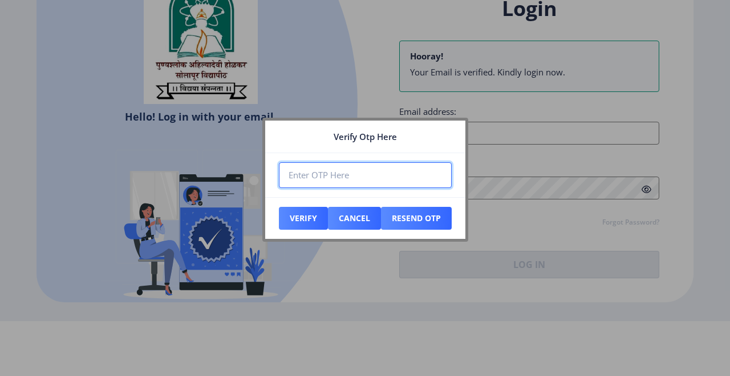
click at [370, 169] on input "number" at bounding box center [365, 175] width 173 height 26
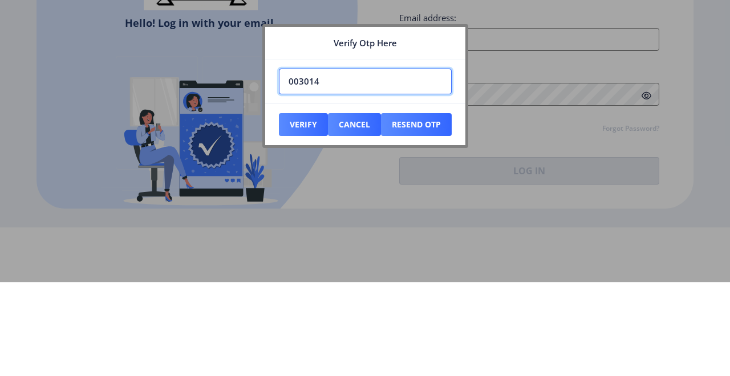
type input "003014"
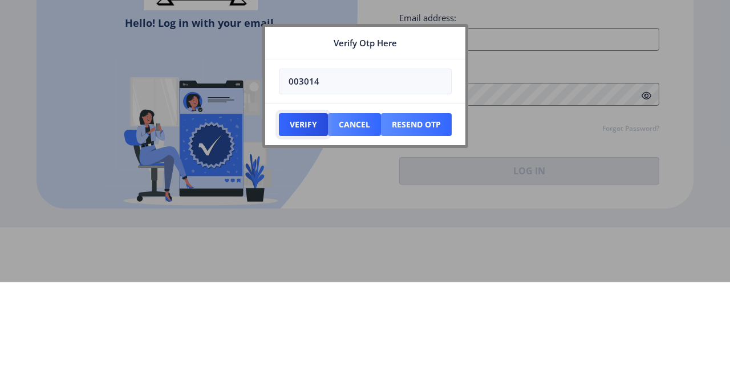
click at [302, 220] on button "Verify" at bounding box center [303, 218] width 49 height 23
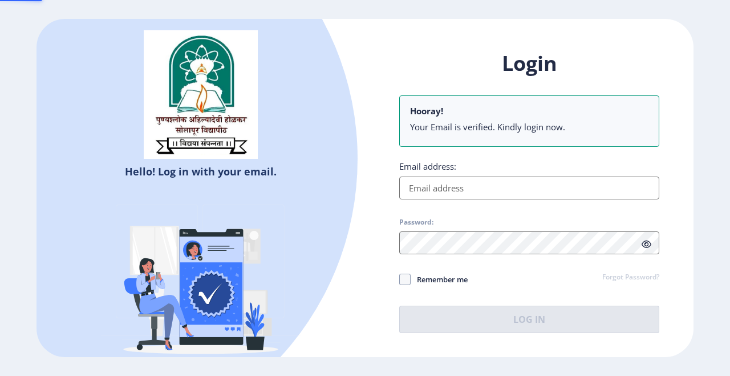
scroll to position [55, 0]
click at [562, 176] on input "Email address:" at bounding box center [529, 187] width 260 height 23
type input "[EMAIL_ADDRESS][DOMAIN_NAME]"
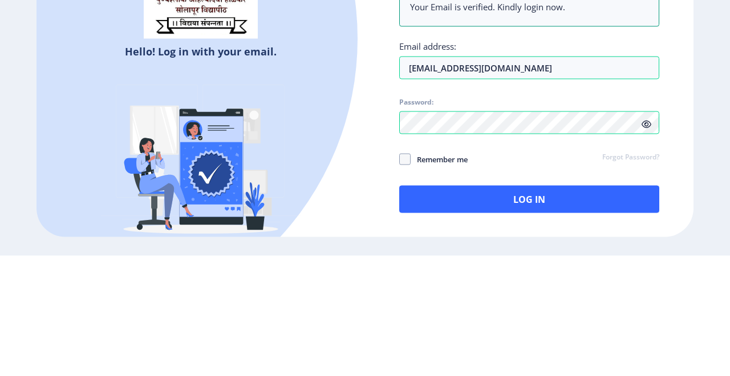
click at [648, 240] on icon at bounding box center [647, 244] width 10 height 9
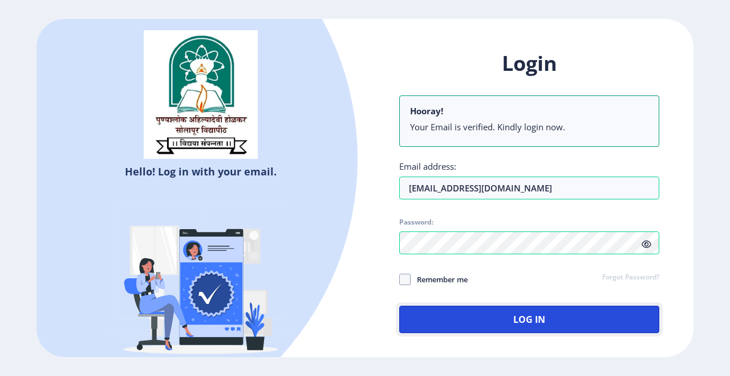
click at [537, 305] on button "Log In" at bounding box center [529, 318] width 260 height 27
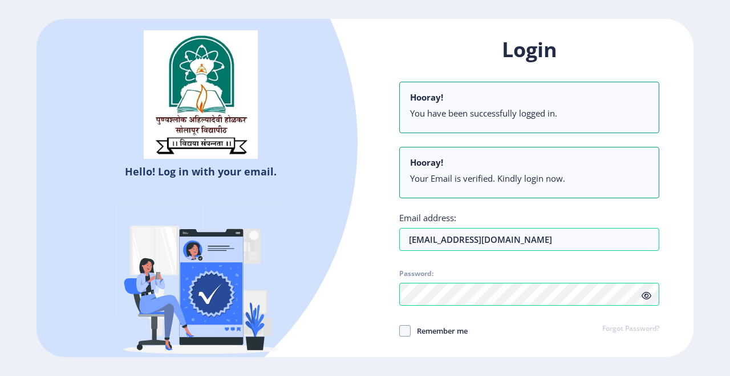
scroll to position [49, 0]
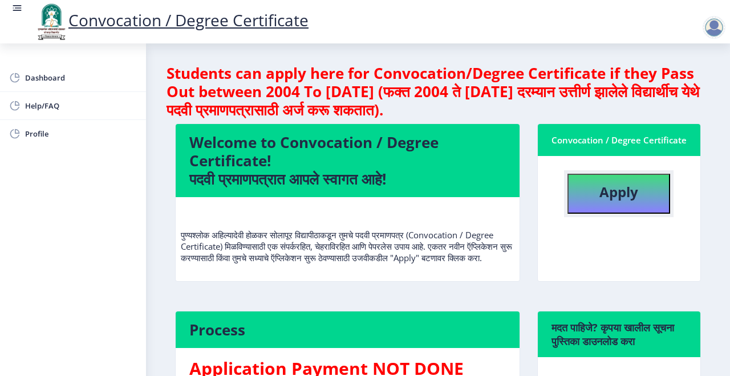
click at [650, 173] on button "Apply" at bounding box center [619, 193] width 103 height 40
select select
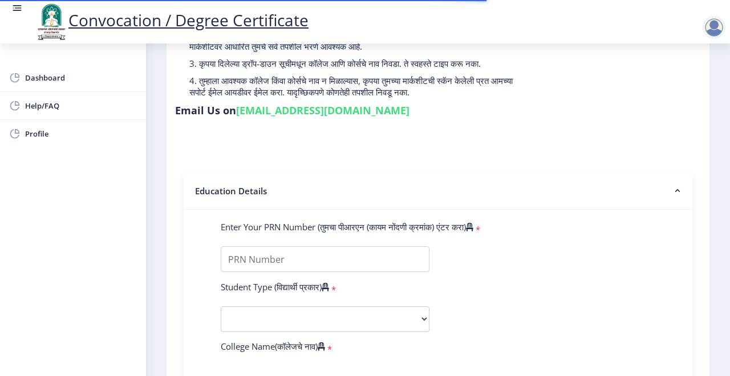
scroll to position [138, 0]
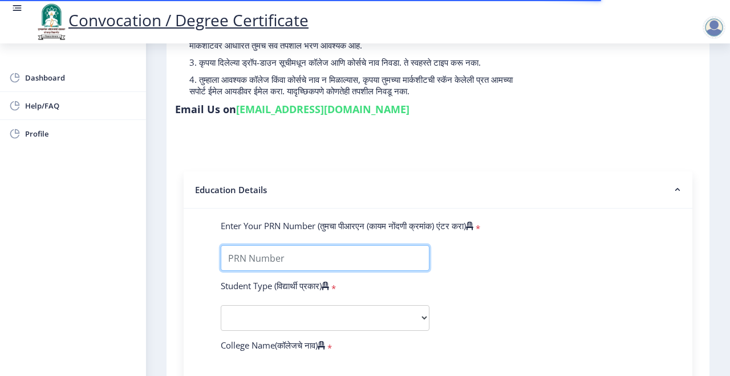
click at [363, 245] on input "Enter Your PRN Number (तुमचा पीआरएन (कायम नोंदणी क्रमांक) एंटर करा)" at bounding box center [325, 258] width 209 height 26
click at [353, 245] on input "Enter Your PRN Number (तुमचा पीआरएन (कायम नोंदणी क्रमांक) एंटर करा)" at bounding box center [325, 258] width 209 height 26
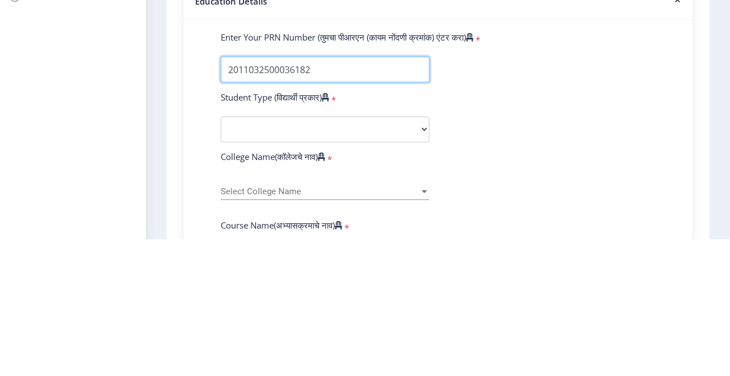
scroll to position [190, 0]
type input "2011032500036182"
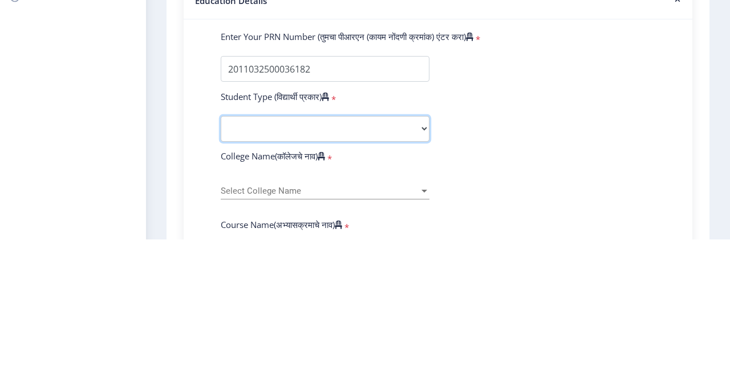
click at [397, 252] on select "Select Student Type Regular External" at bounding box center [325, 265] width 209 height 26
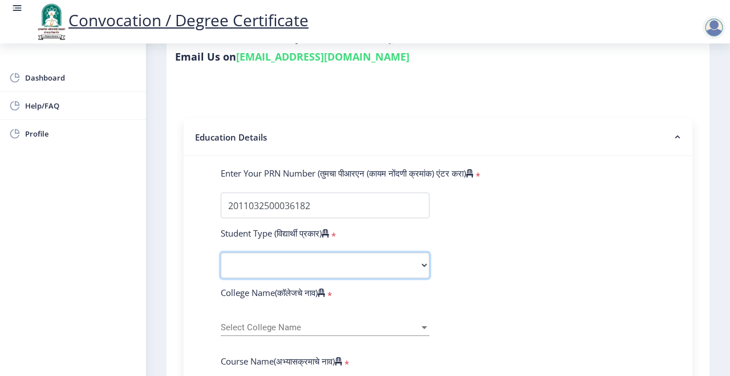
select select "Regular"
click at [221, 252] on select "Select Student Type Regular External" at bounding box center [325, 265] width 209 height 26
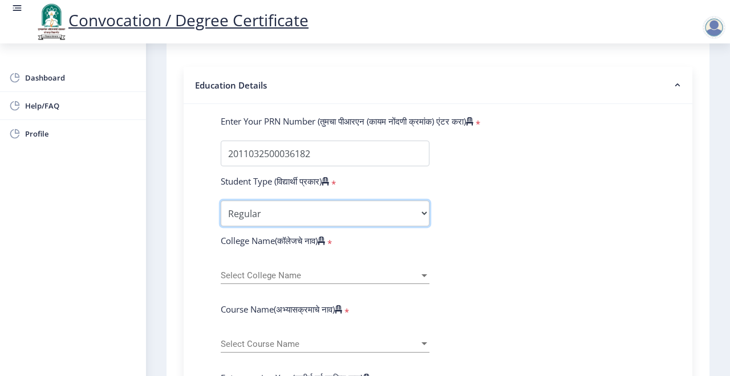
scroll to position [244, 0]
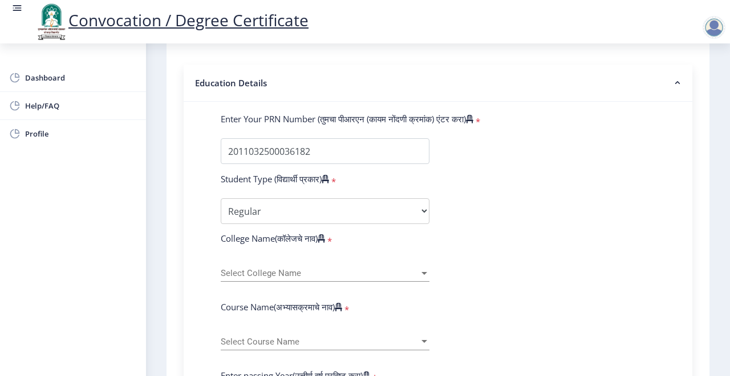
click at [389, 268] on span "Select College Name" at bounding box center [320, 273] width 199 height 10
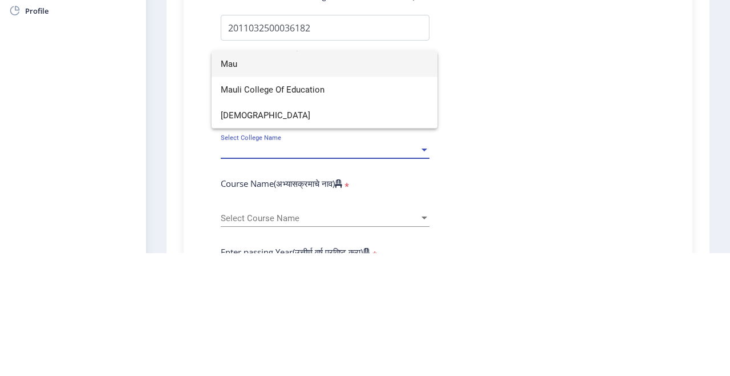
type input "Mau"
click at [350, 236] on span "[DEMOGRAPHIC_DATA]" at bounding box center [325, 238] width 208 height 26
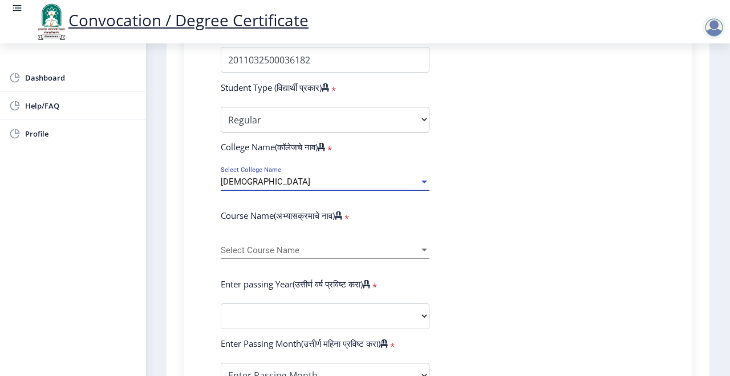
scroll to position [339, 0]
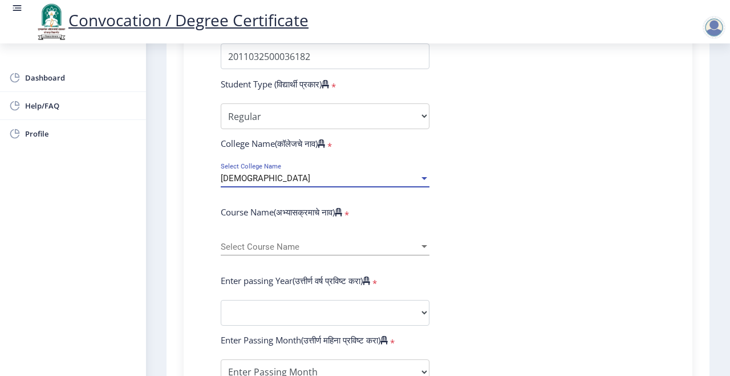
click at [417, 242] on span "Select Course Name" at bounding box center [320, 247] width 199 height 10
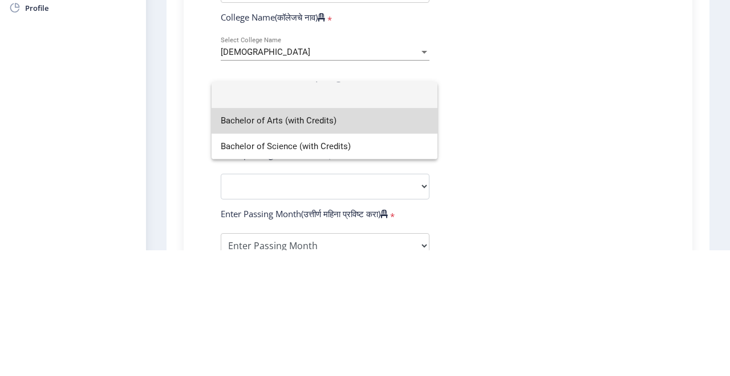
click at [360, 255] on span "Bachelor of Arts (with Credits)" at bounding box center [325, 246] width 208 height 26
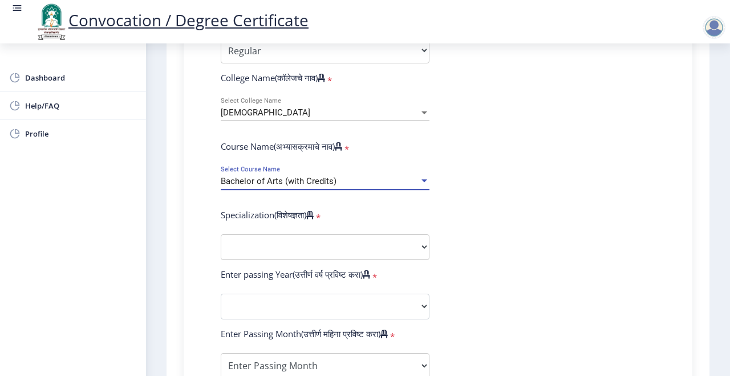
scroll to position [406, 0]
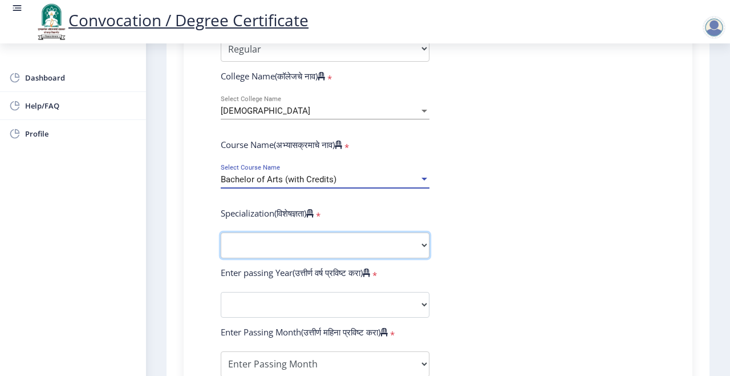
click at [400, 232] on select "Specialization English Geography Hindi Marathi Music Sanskrit Urdu Ancient Indi…" at bounding box center [325, 245] width 209 height 26
select select "History"
click at [221, 232] on select "Specialization English Geography Hindi Marathi Music Sanskrit Urdu Ancient Indi…" at bounding box center [325, 245] width 209 height 26
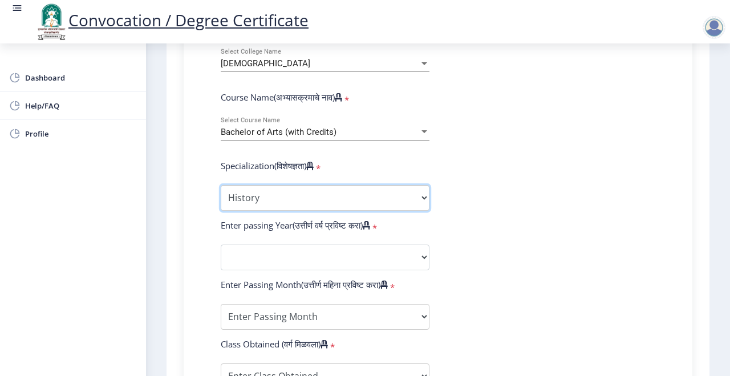
scroll to position [455, 0]
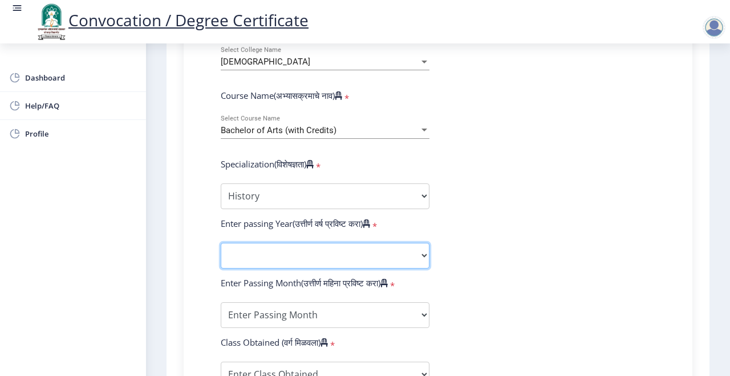
click at [421, 243] on select "2025 2024 2023 2022 2021 2020 2019 2018 2017 2016 2015 2014 2013 2012 2011 2010…" at bounding box center [325, 256] width 209 height 26
select select "2014"
click at [221, 243] on select "2025 2024 2023 2022 2021 2020 2019 2018 2017 2016 2015 2014 2013 2012 2011 2010…" at bounding box center [325, 256] width 209 height 26
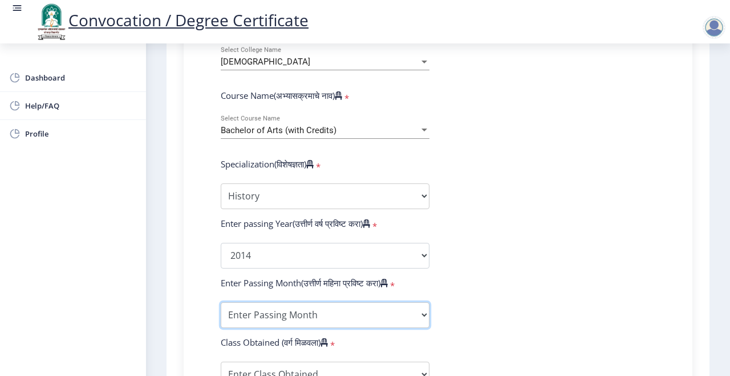
click at [410, 302] on select "Enter Passing Month March April May October November December" at bounding box center [325, 315] width 209 height 26
select select "March"
click at [221, 302] on select "Enter Passing Month March April May October November December" at bounding box center [325, 315] width 209 height 26
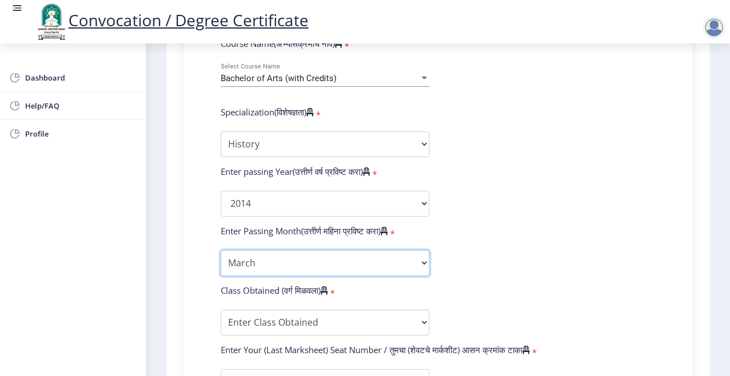
scroll to position [510, 0]
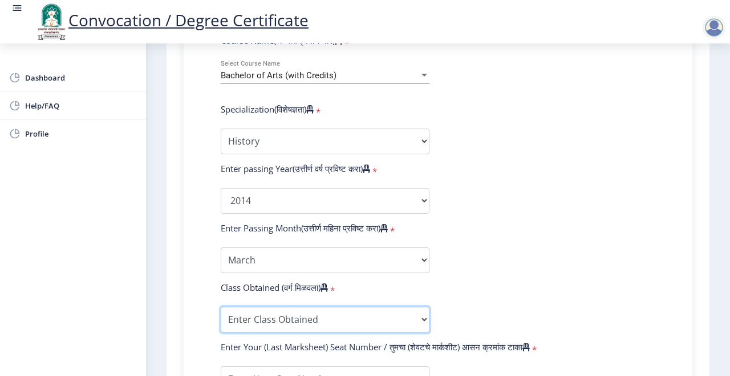
click at [381, 306] on select "Enter Class Obtained FIRST CLASS WITH DISTINCTION FIRST CLASS HIGHER SECOND CLA…" at bounding box center [325, 319] width 209 height 26
select select "FIRST CLASS WITH DISTINCTION"
click at [221, 306] on select "Enter Class Obtained FIRST CLASS WITH DISTINCTION FIRST CLASS HIGHER SECOND CLA…" at bounding box center [325, 319] width 209 height 26
click at [550, 247] on form "Enter Your PRN Number (तुमचा पीआरएन (कायम नोंदणी क्रमांक) एंटर करा) * Student T…" at bounding box center [438, 179] width 452 height 664
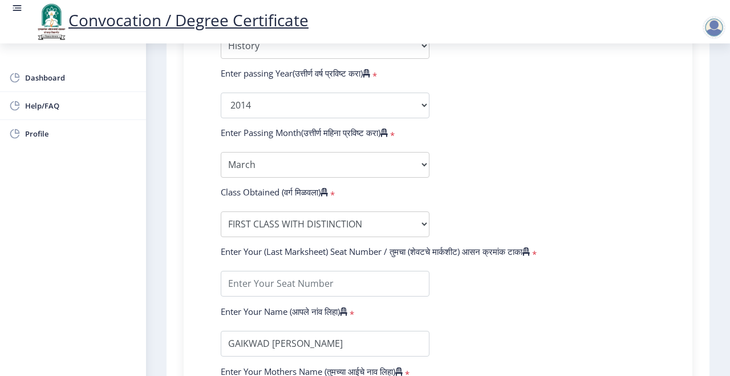
scroll to position [607, 0]
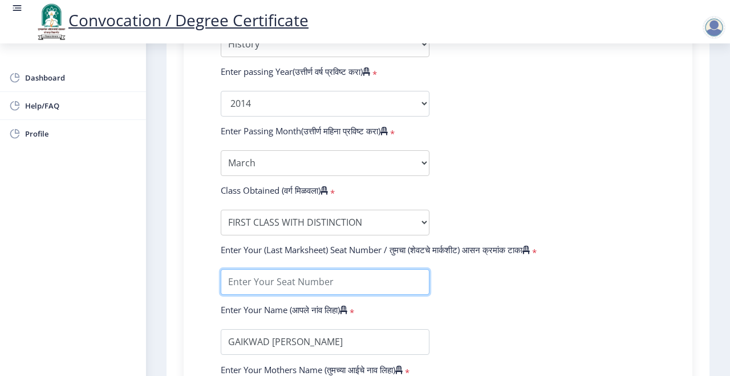
click at [386, 269] on input "textarea" at bounding box center [325, 282] width 209 height 26
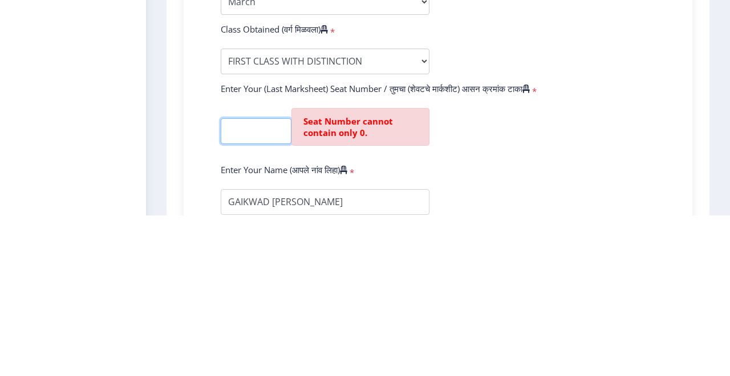
scroll to position [0, 0]
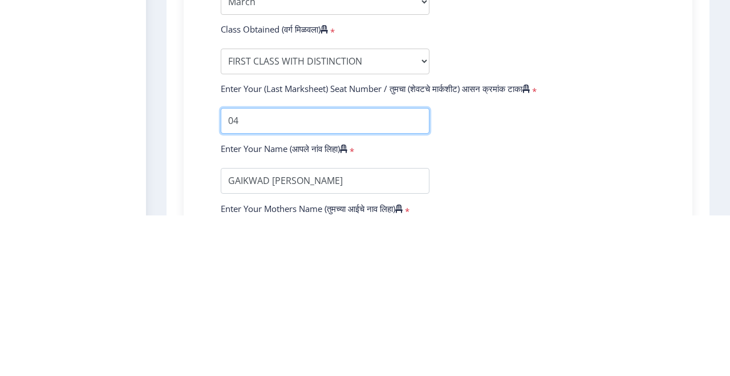
click at [340, 269] on input "textarea" at bounding box center [325, 282] width 209 height 26
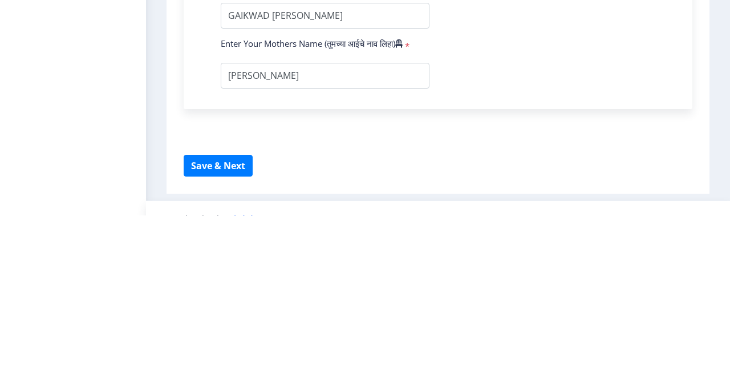
scroll to position [772, 0]
type input "049462"
click at [221, 316] on button "Save & Next" at bounding box center [218, 327] width 69 height 22
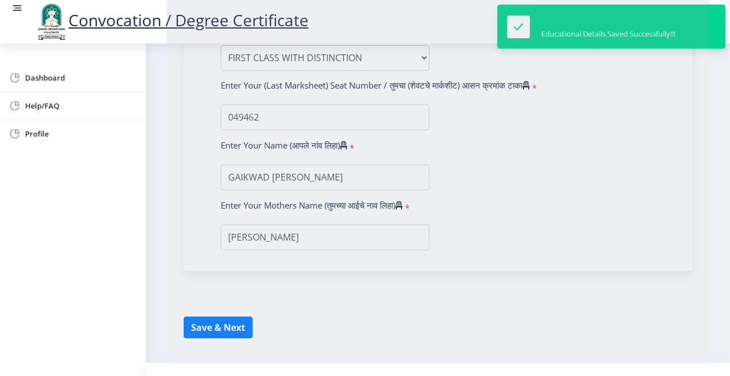
select select
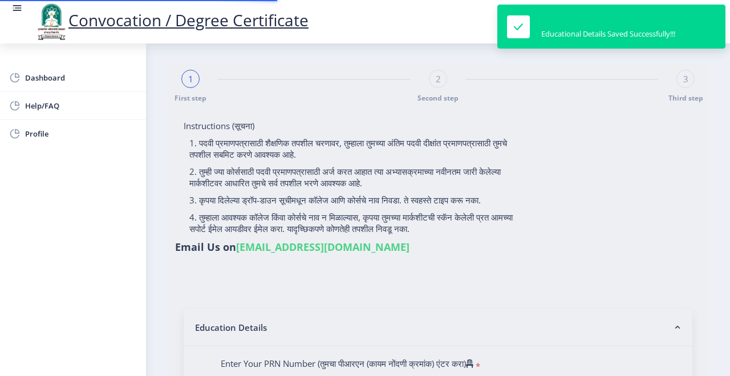
type input "2011032500036182"
select select "Regular"
select select "2014"
select select "March"
select select "FIRST CLASS WITH DISTINCTION"
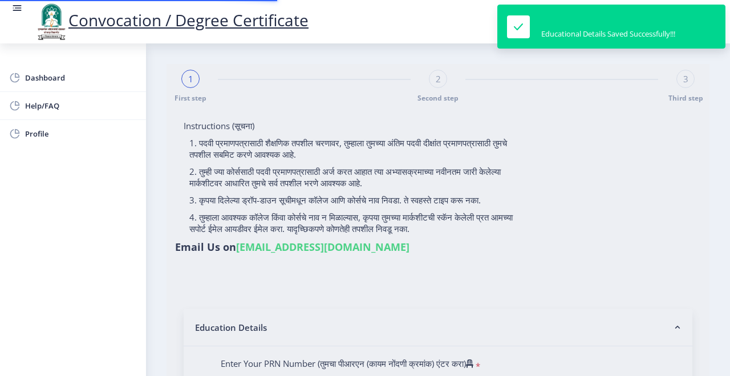
type input "049462"
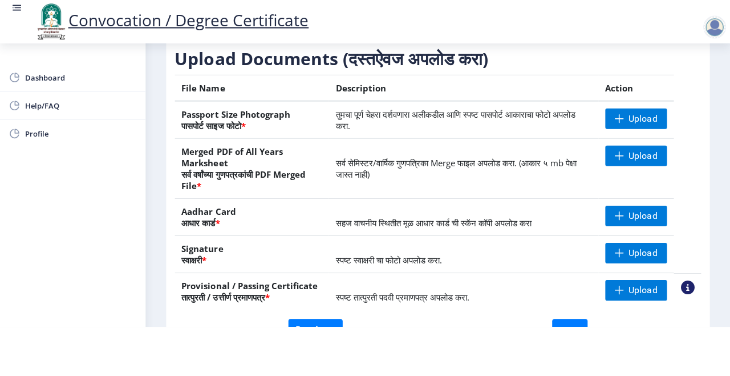
scroll to position [136, 0]
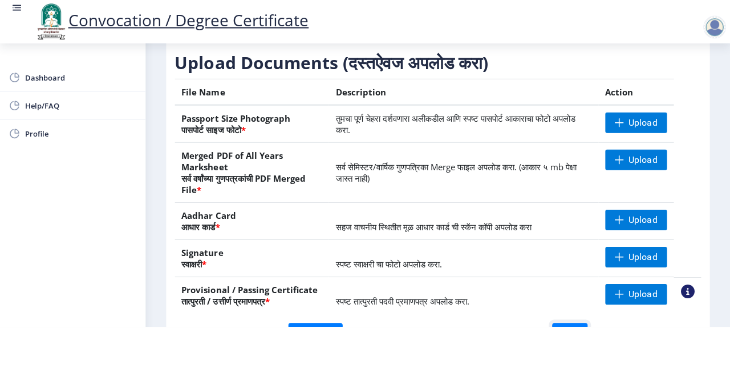
click at [561, 344] on button "next" at bounding box center [569, 333] width 35 height 22
select select
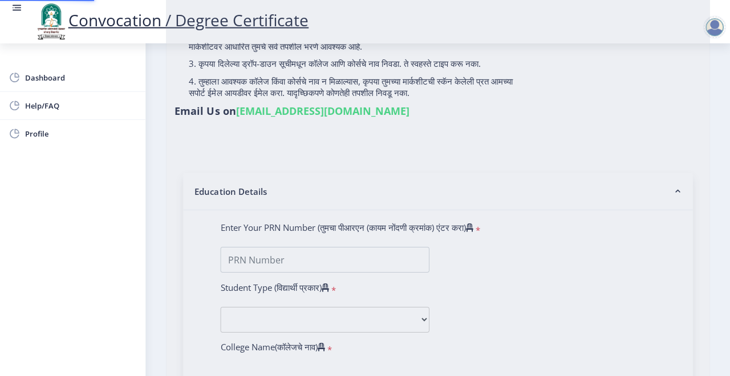
type input "GAIKWAD [PERSON_NAME]"
type input "[PERSON_NAME]"
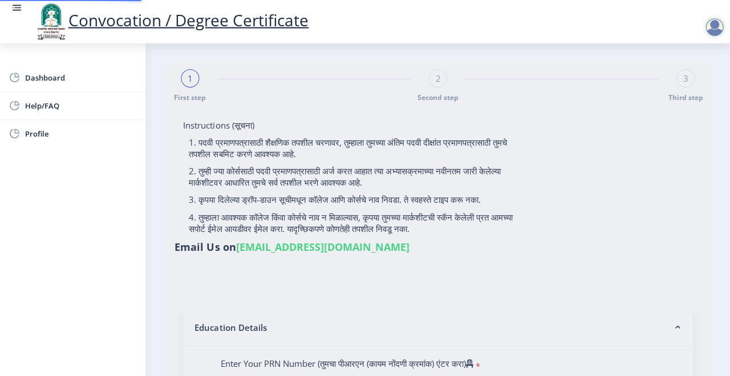
type input "2011032500036182"
select select "Regular"
select select "2014"
select select "March"
select select "FIRST CLASS WITH DISTINCTION"
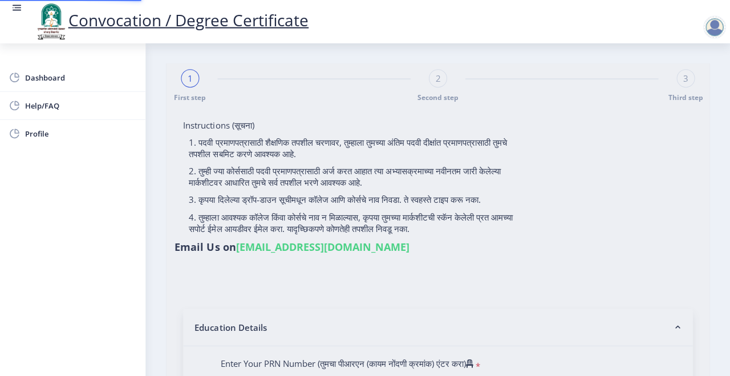
type input "049462"
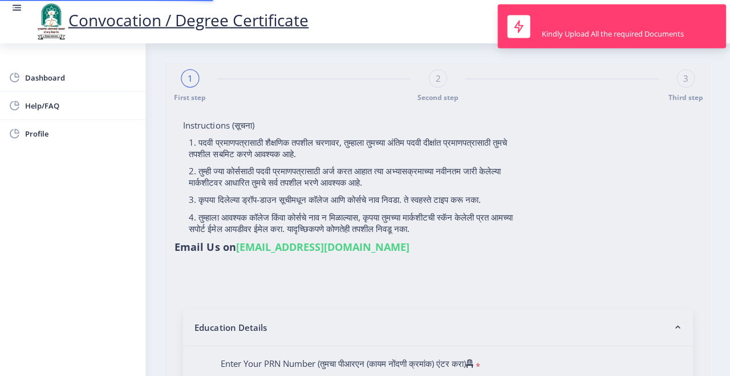
select select "History"
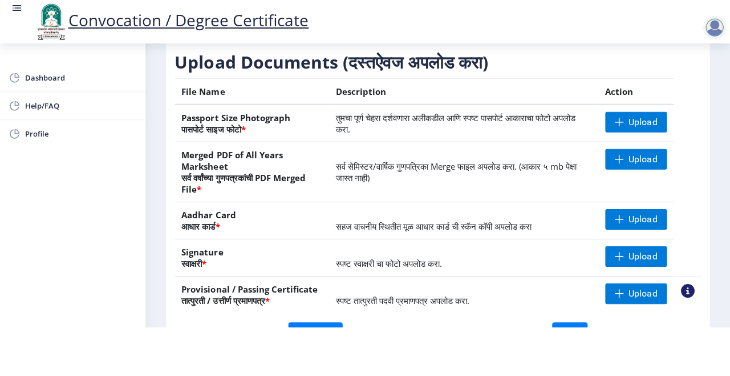
scroll to position [138, 0]
